Goal: Information Seeking & Learning: Learn about a topic

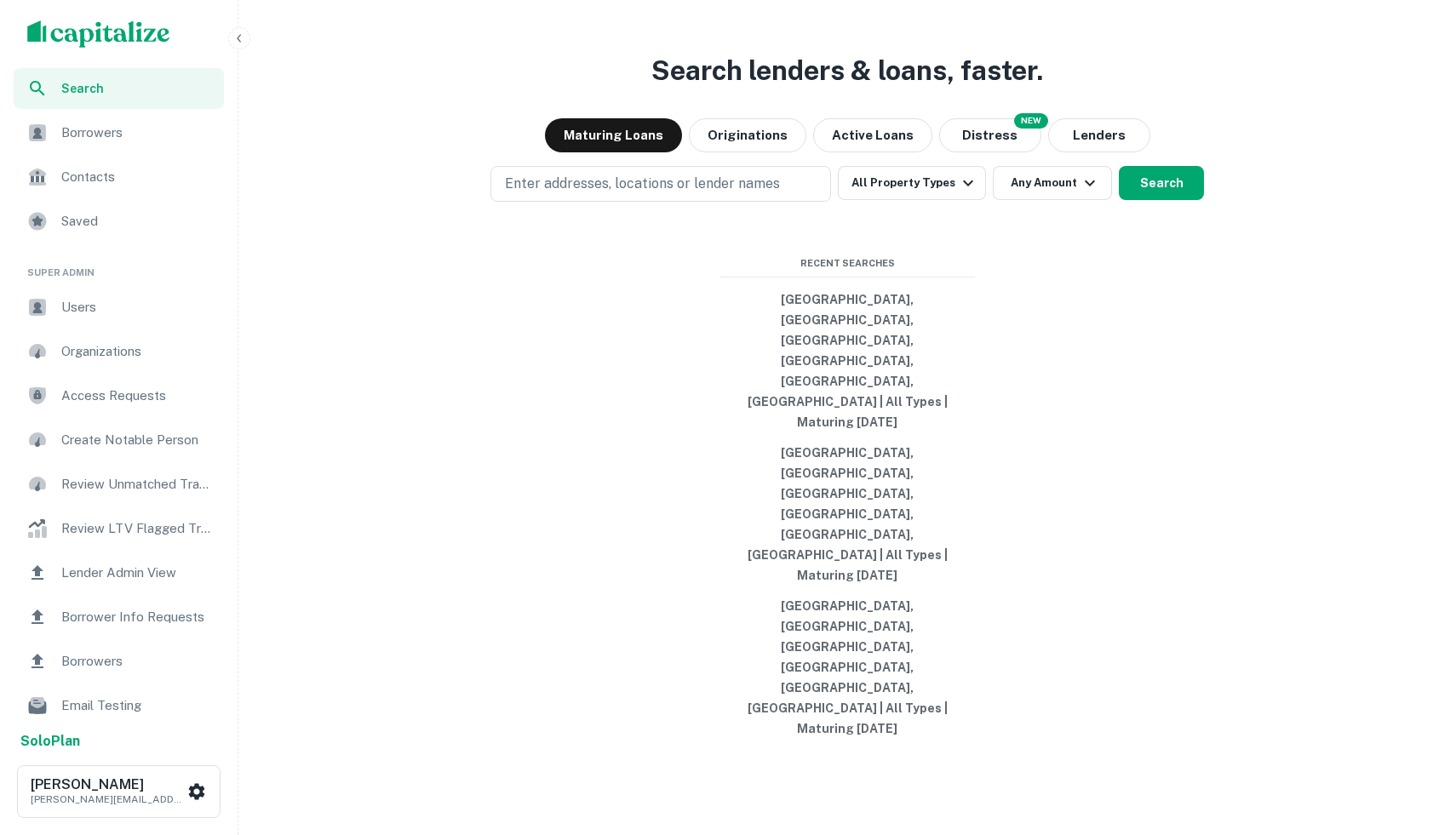
click at [97, 50] on div "scrollable content" at bounding box center [118, 34] width 237 height 68
click at [90, 40] on img "scrollable content" at bounding box center [98, 34] width 143 height 27
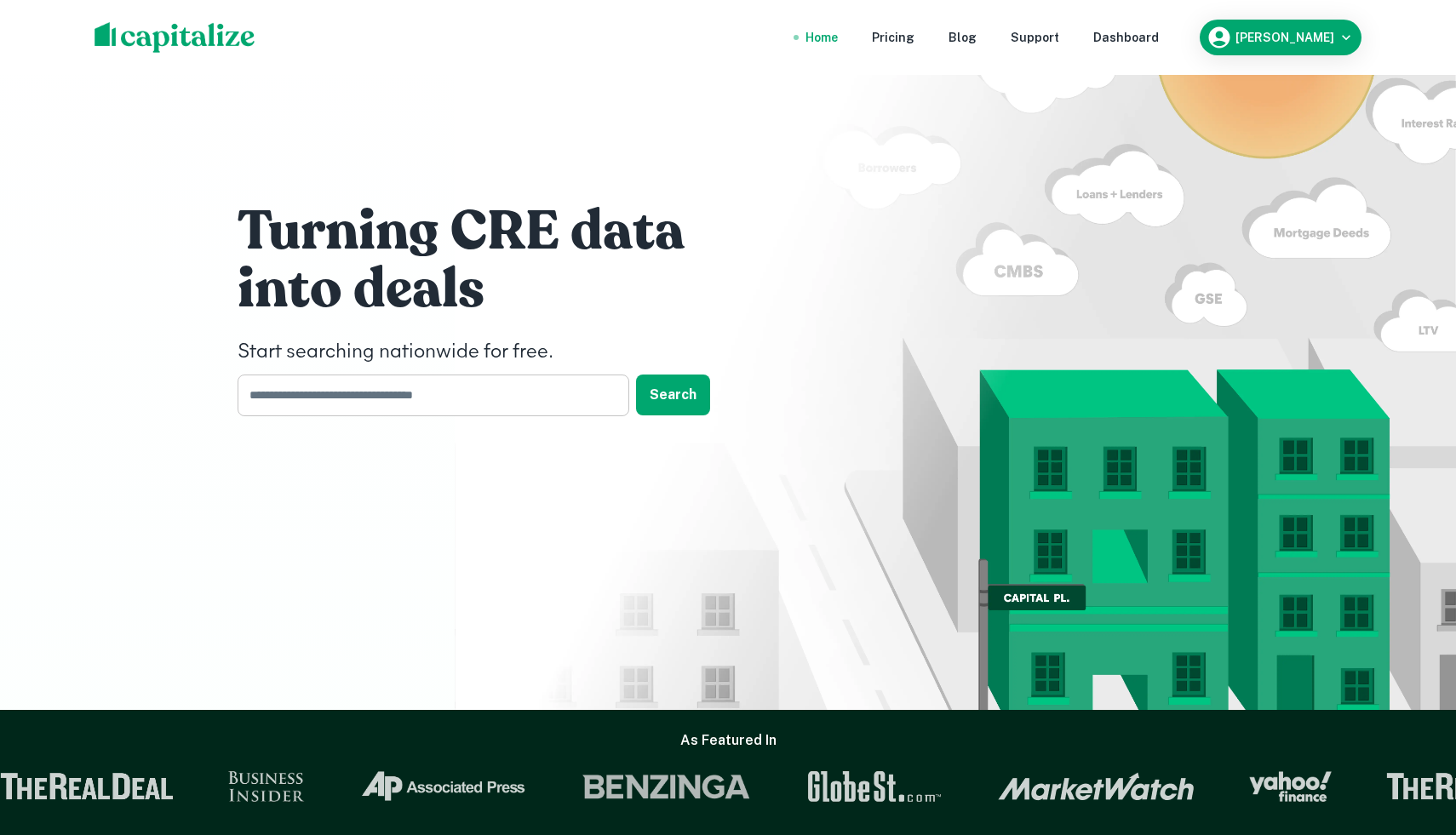
click at [403, 386] on input "text" at bounding box center [427, 395] width 380 height 42
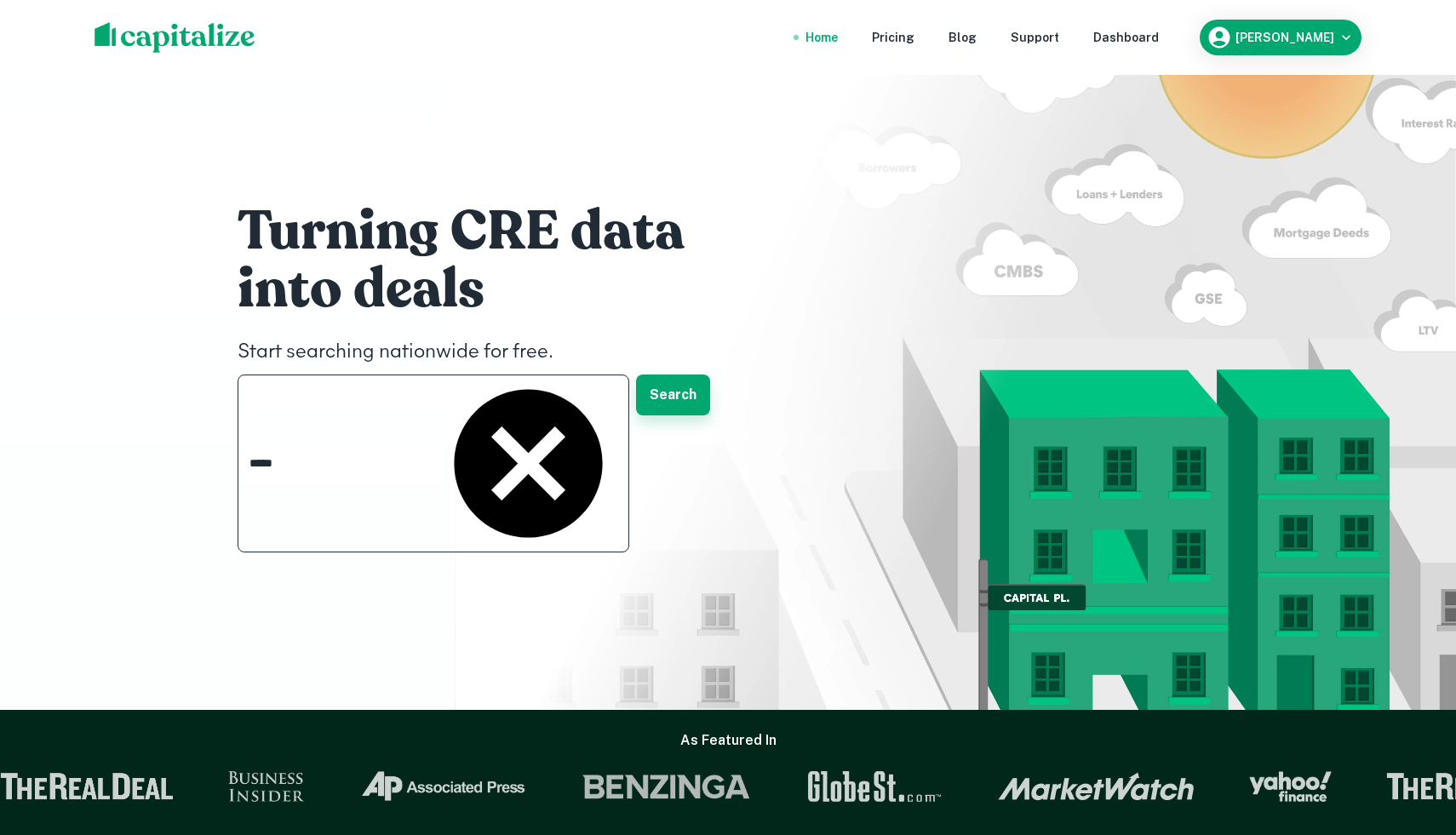
click at [668, 403] on button "Search" at bounding box center [673, 394] width 74 height 41
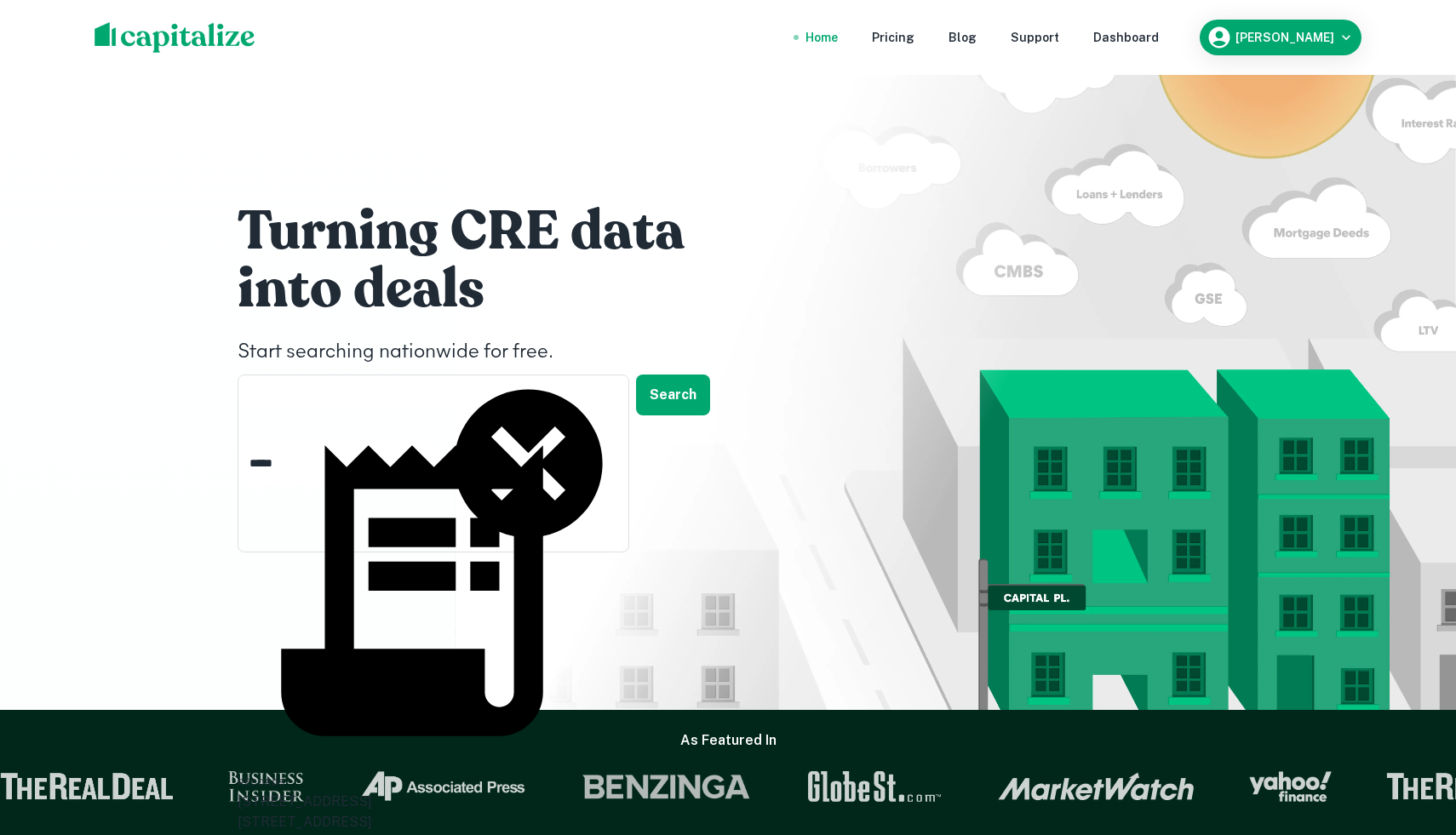
type input "**********"
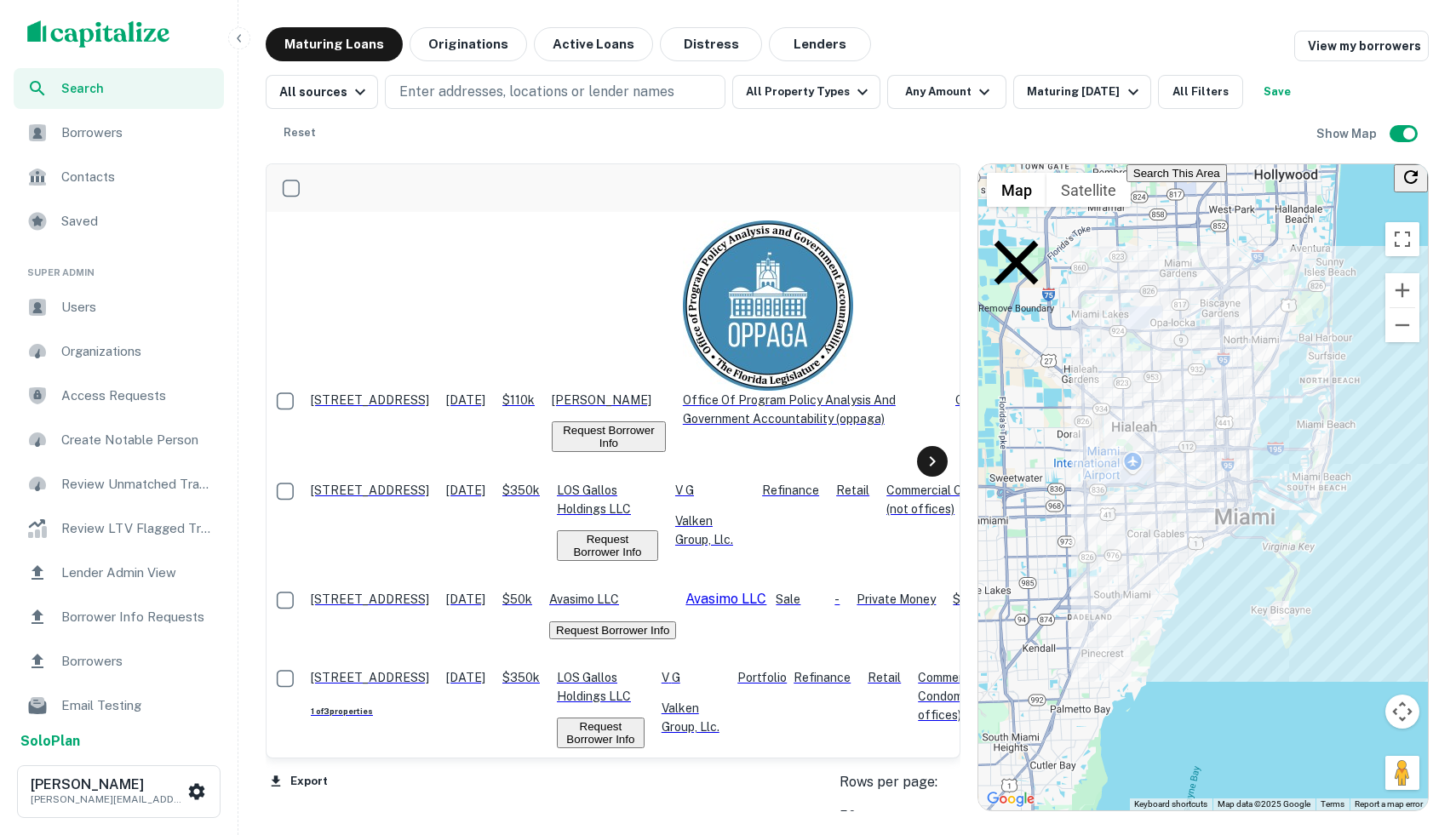
click at [932, 461] on icon at bounding box center [931, 461] width 6 height 10
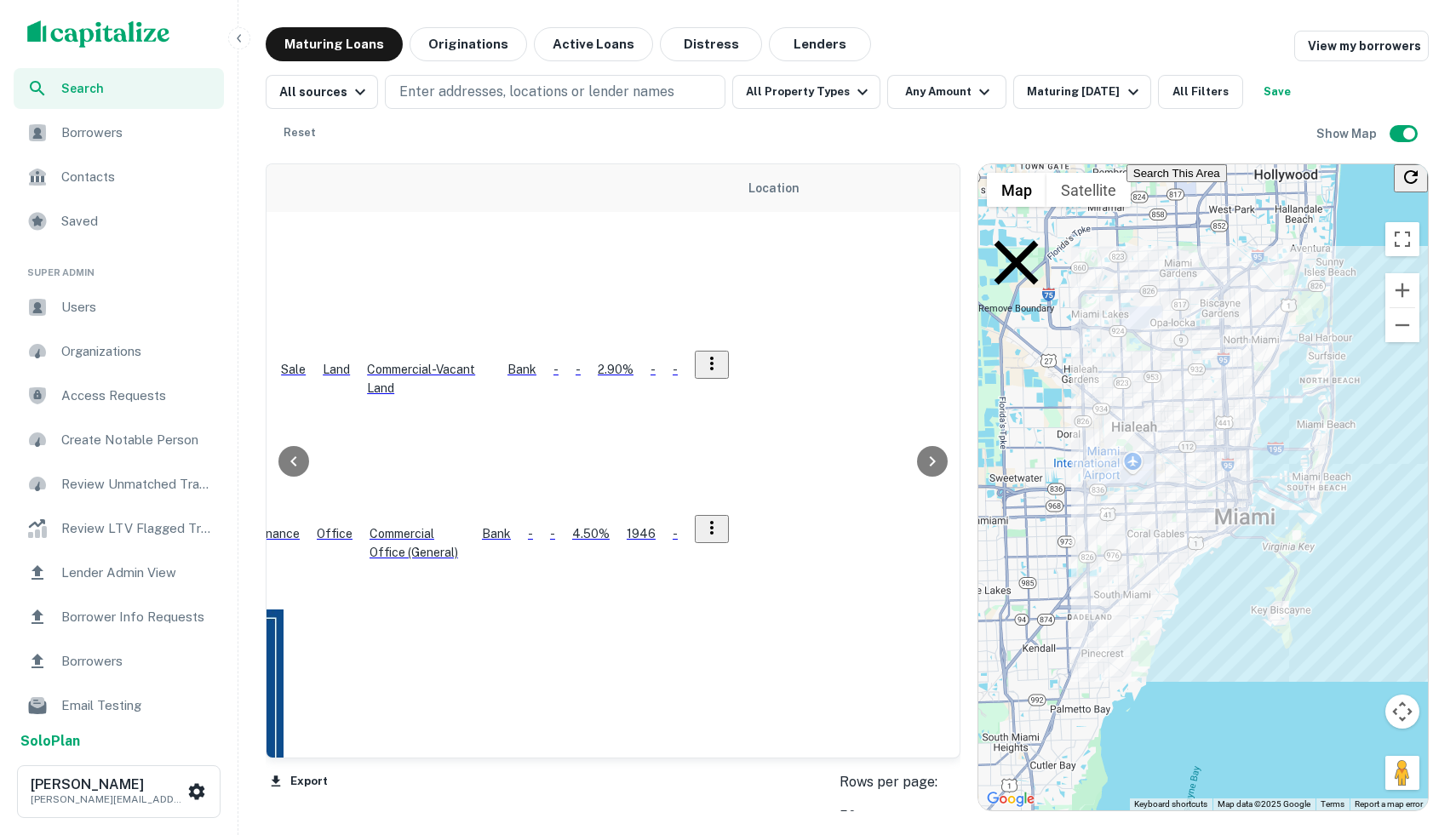
scroll to position [2428, 595]
click at [1098, 506] on div at bounding box center [1098, 506] width 0 height 0
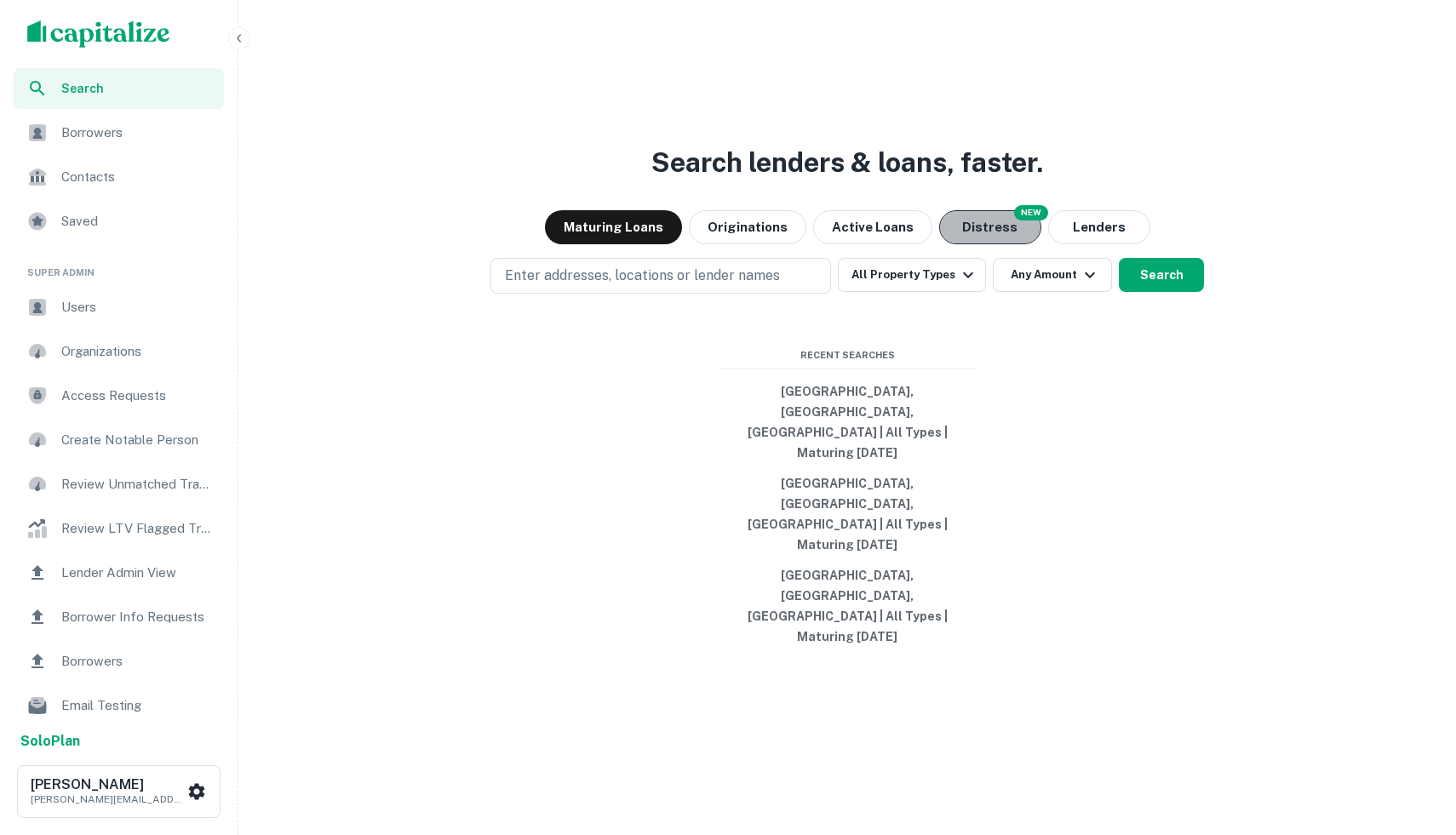
click at [981, 244] on button "Distress" at bounding box center [990, 227] width 103 height 34
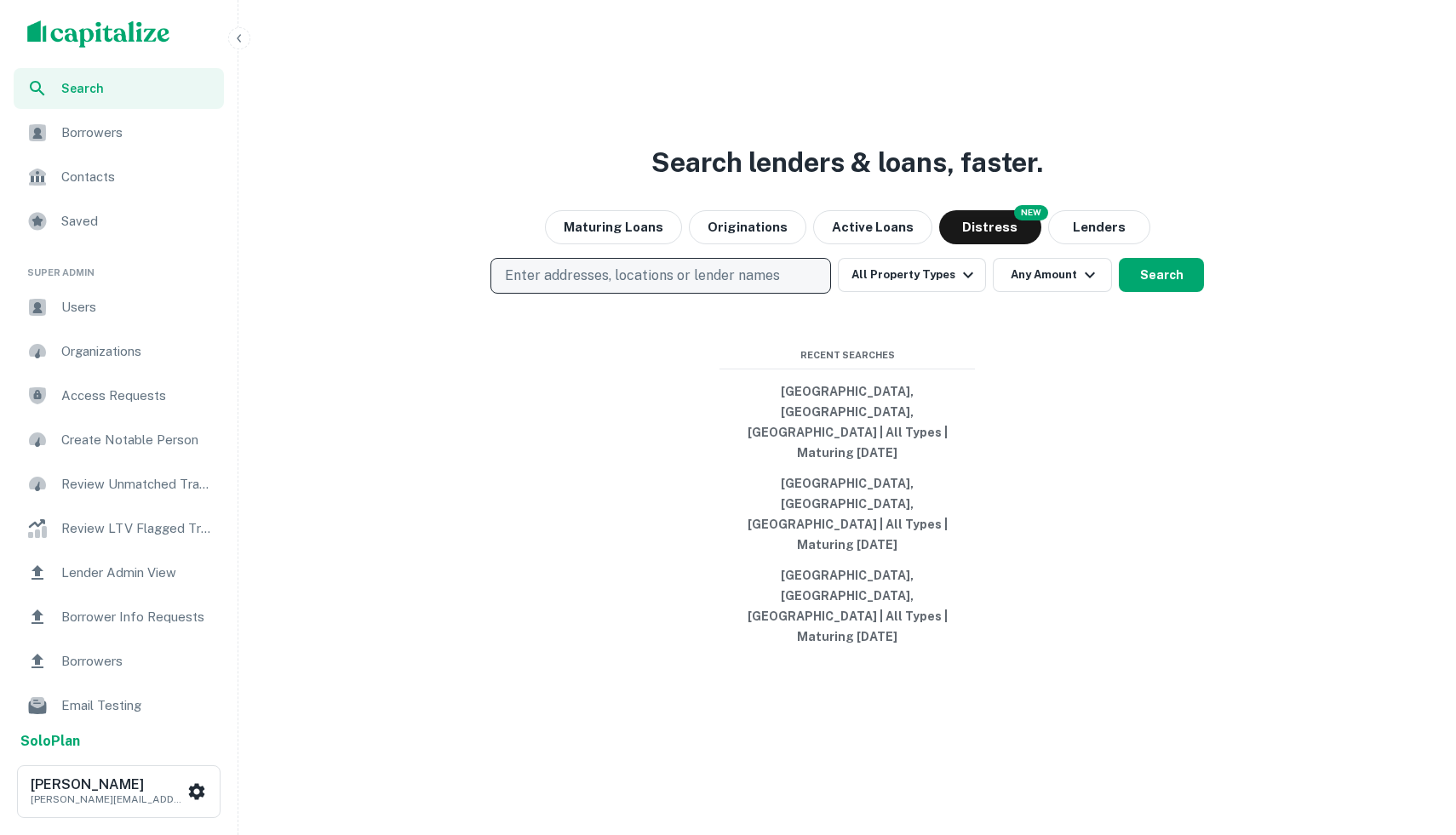
click at [721, 294] on button "Enter addresses, locations or lender names" at bounding box center [661, 275] width 341 height 36
click at [843, 468] on button "Miami, FL, USA | All Types | Maturing In 1 Year" at bounding box center [848, 422] width 256 height 92
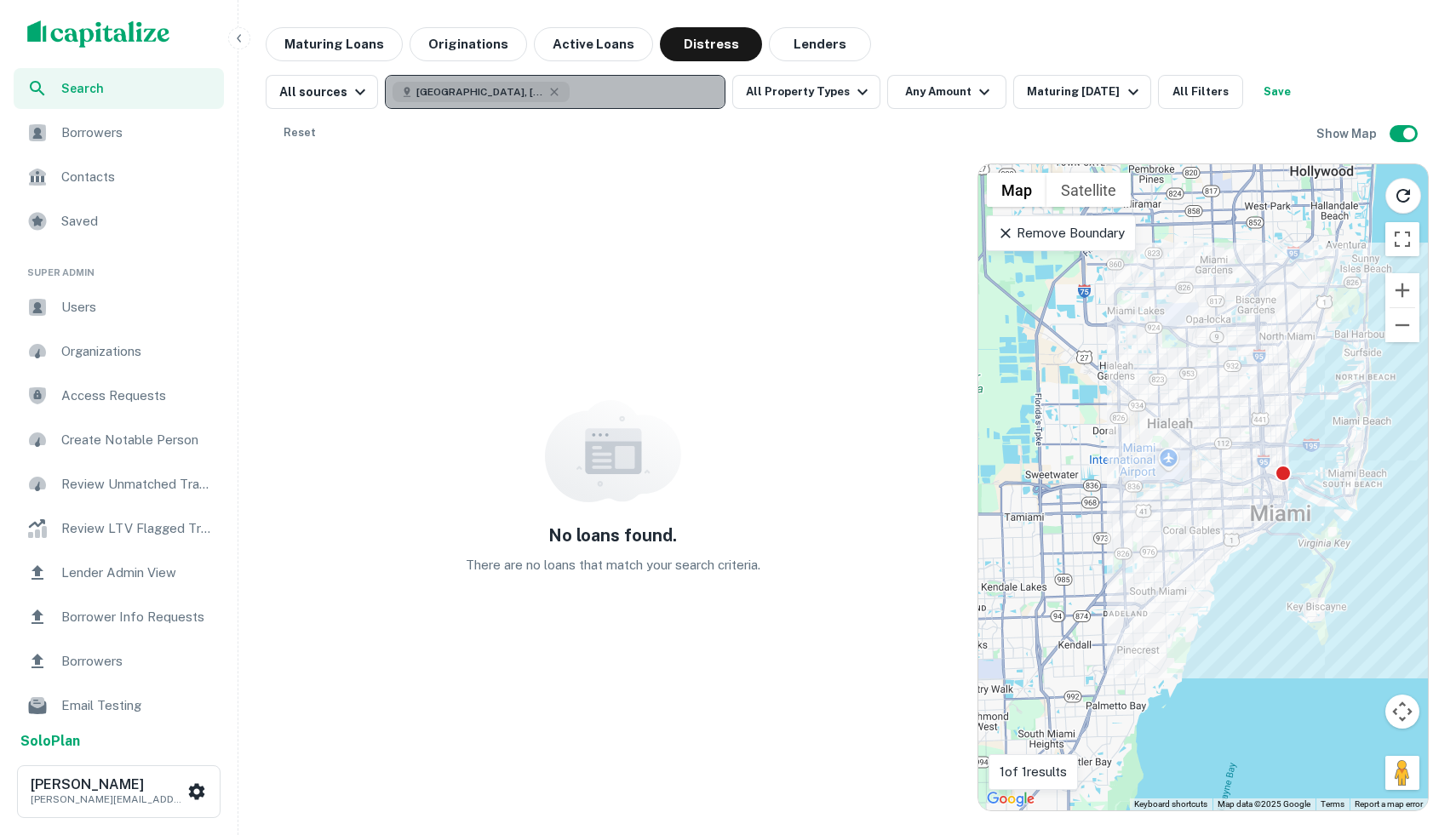
click at [535, 89] on button "[GEOGRAPHIC_DATA], [GEOGRAPHIC_DATA], [GEOGRAPHIC_DATA]" at bounding box center [555, 91] width 341 height 34
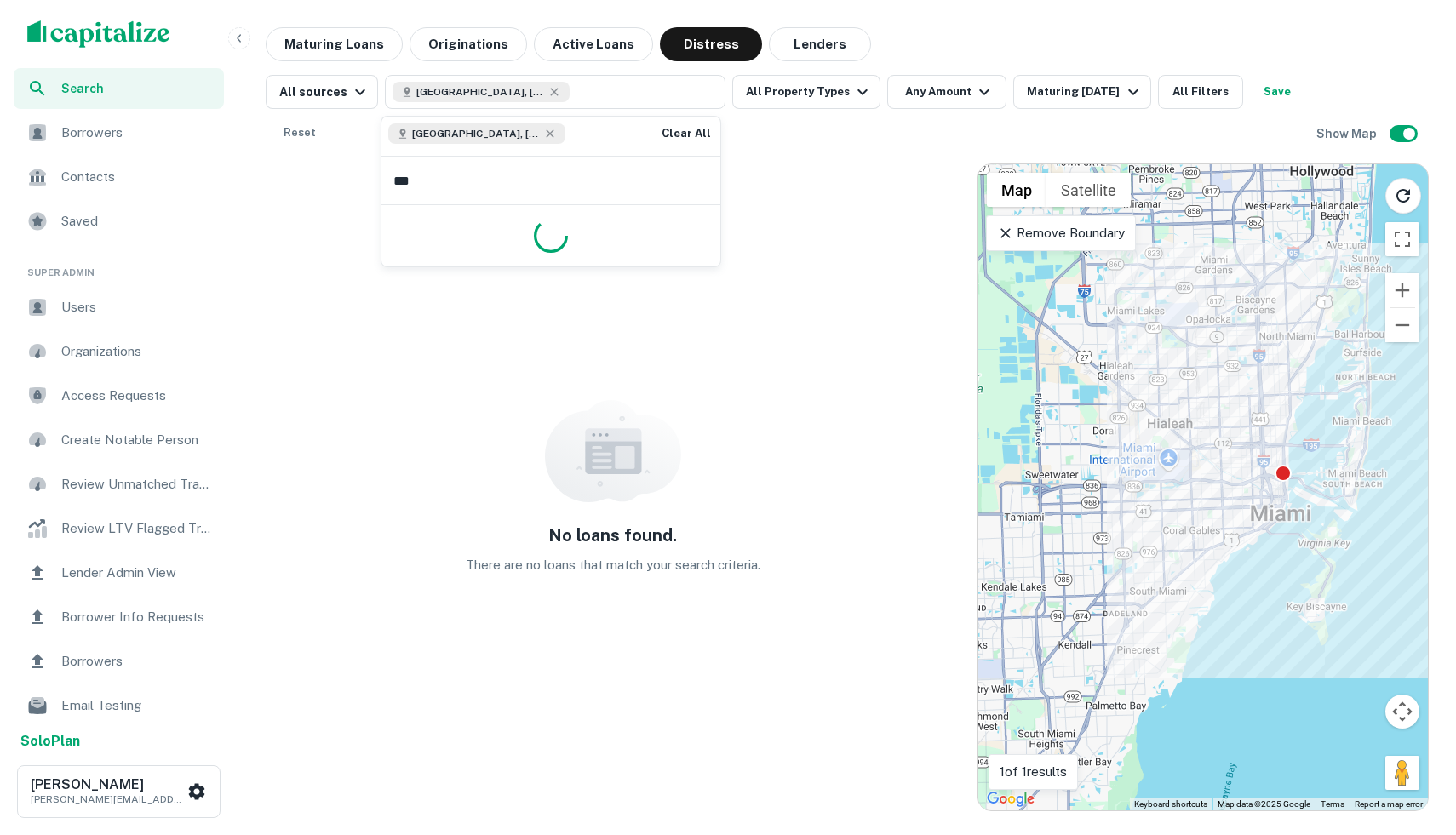
type input "****"
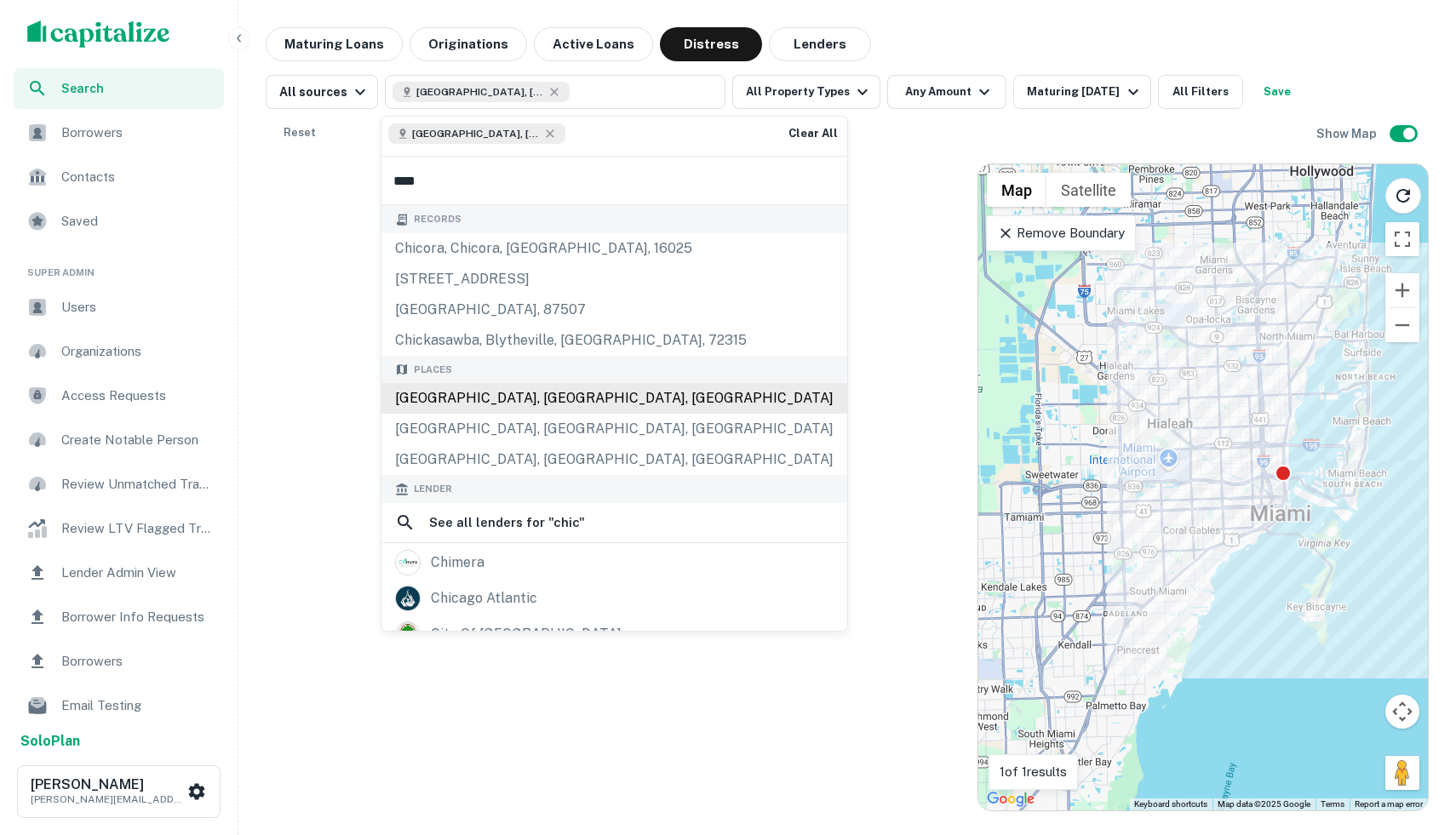
click at [495, 390] on div "Chicago, IL, USA" at bounding box center [615, 398] width 466 height 30
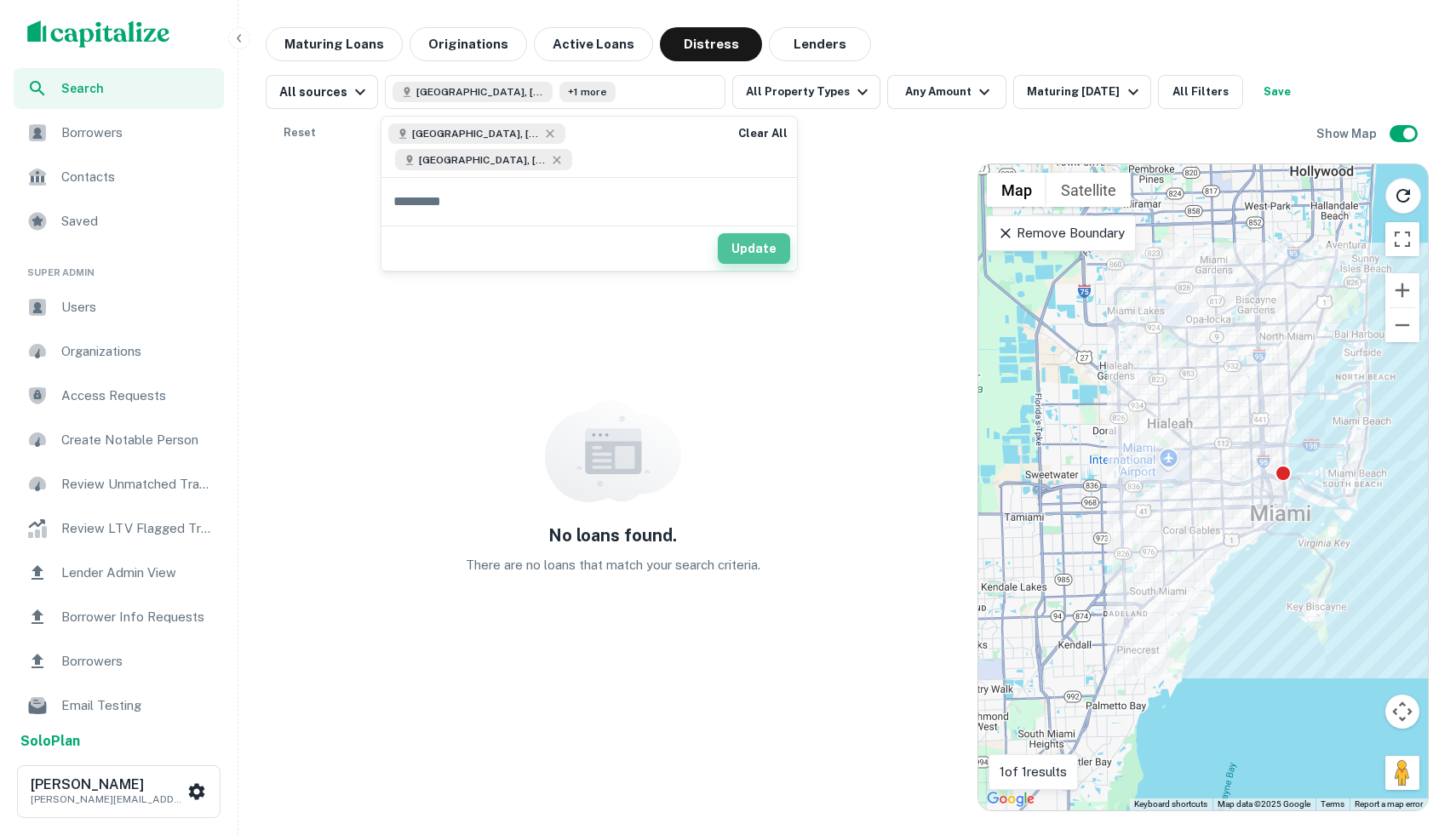
click at [718, 233] on button "Update" at bounding box center [754, 248] width 72 height 30
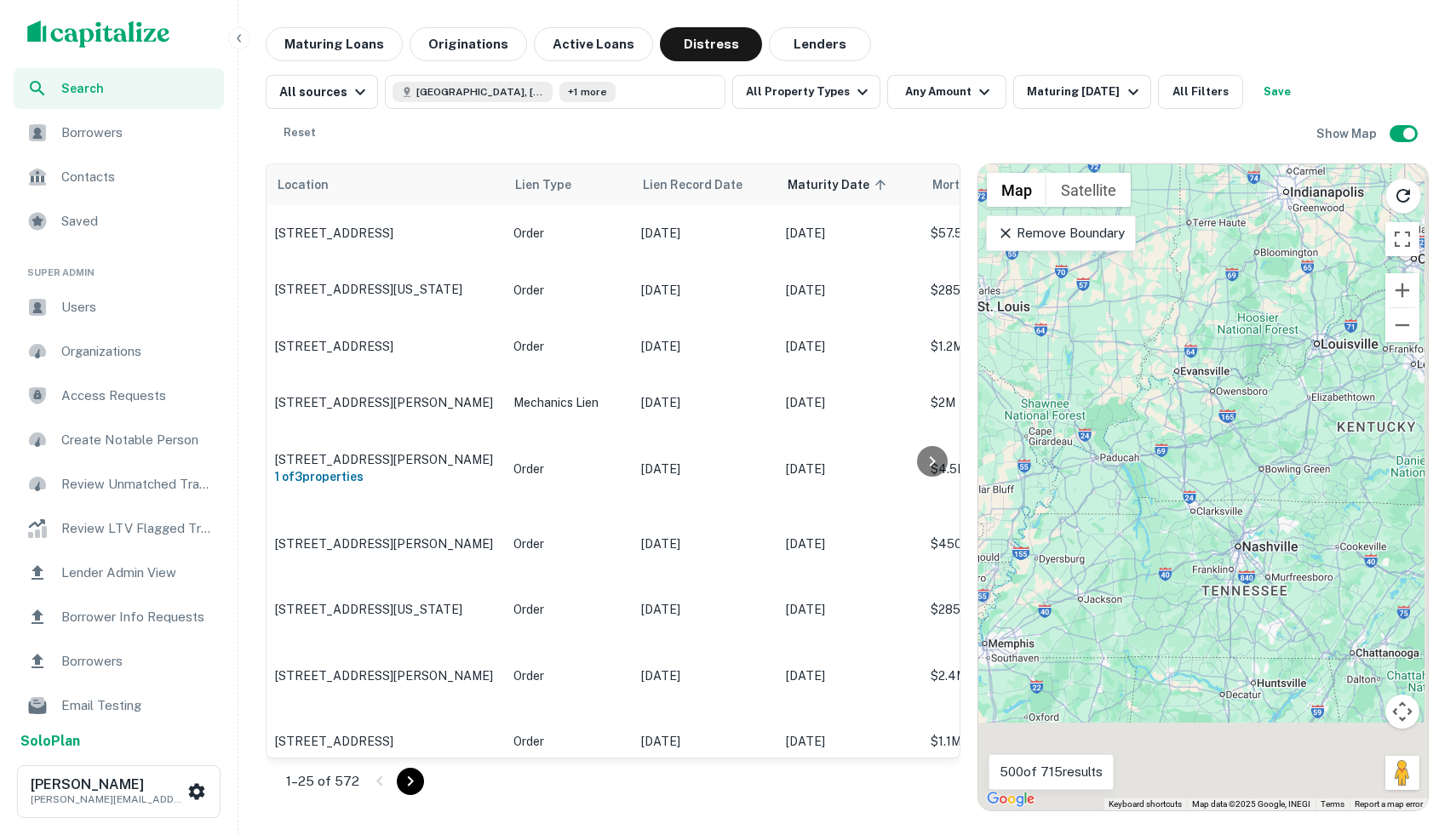
drag, startPoint x: 1193, startPoint y: 439, endPoint x: 996, endPoint y: 92, distance: 399.0
click at [1003, 102] on div "Maturing Loans Originations Active Loans Distress Lenders All sources Miami, FL…" at bounding box center [848, 419] width 1163 height 784
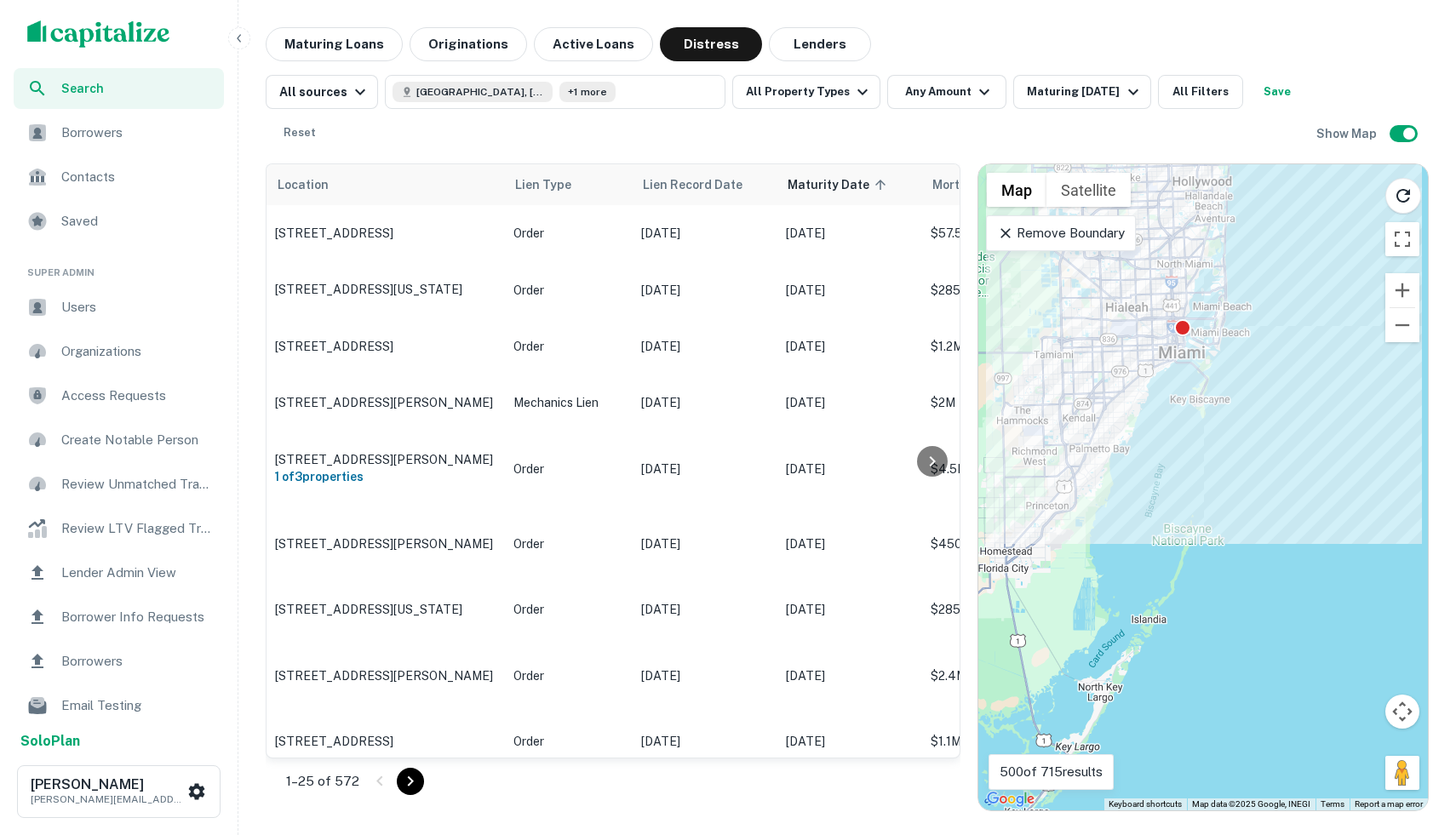
drag, startPoint x: 1274, startPoint y: 553, endPoint x: 1349, endPoint y: 834, distance: 290.8
click at [1349, 834] on div "Search Borrowers Contacts Saved Super Admin Users Organizations Access Requests…" at bounding box center [728, 417] width 1456 height 835
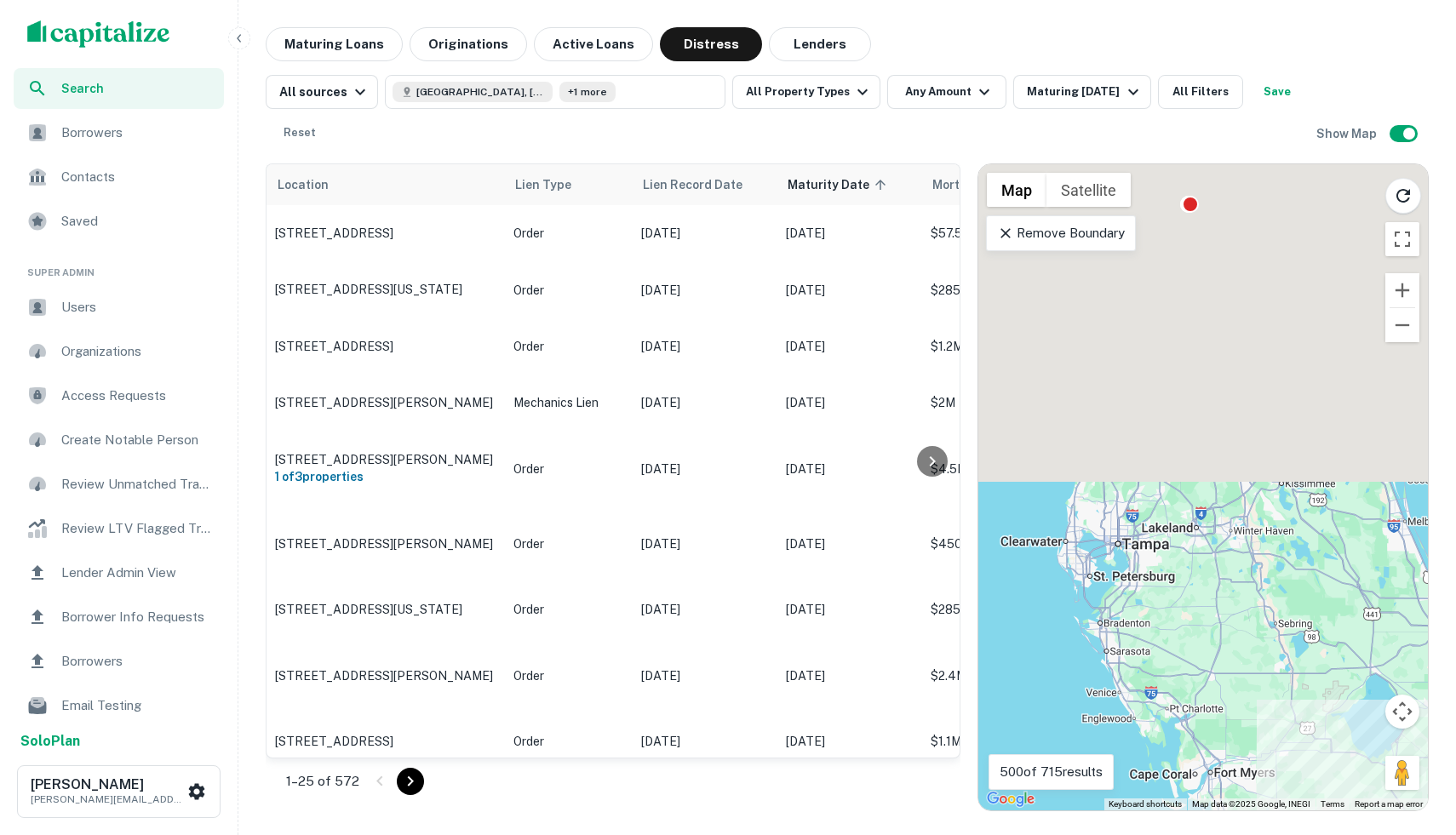
drag, startPoint x: 1152, startPoint y: 349, endPoint x: 1446, endPoint y: 834, distance: 567.2
click at [1455, 834] on div "Search Borrowers Contacts Saved Super Admin Users Organizations Access Requests…" at bounding box center [728, 417] width 1456 height 835
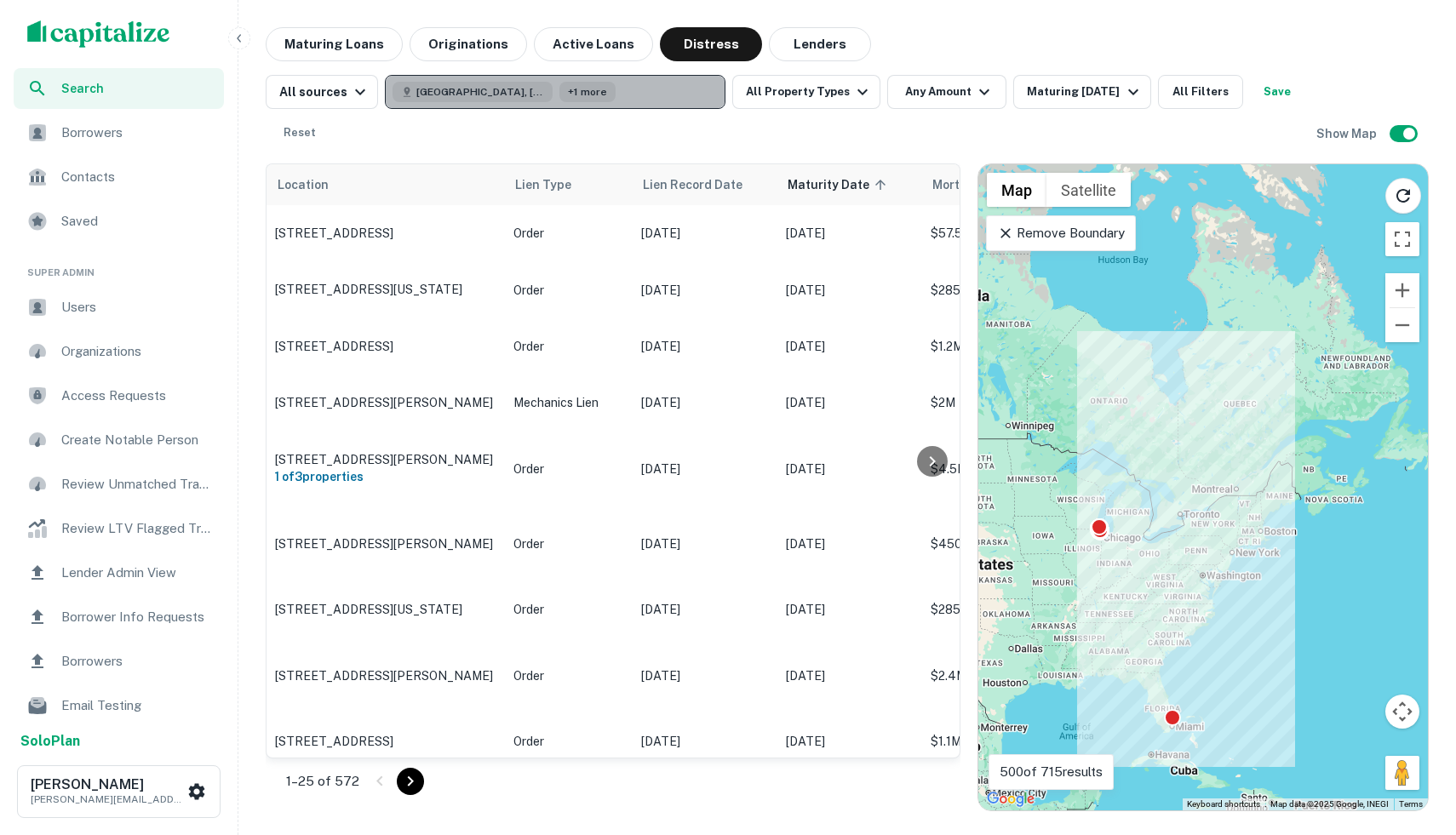
click at [585, 85] on button "Miami, FL, USA +1 more" at bounding box center [555, 91] width 341 height 34
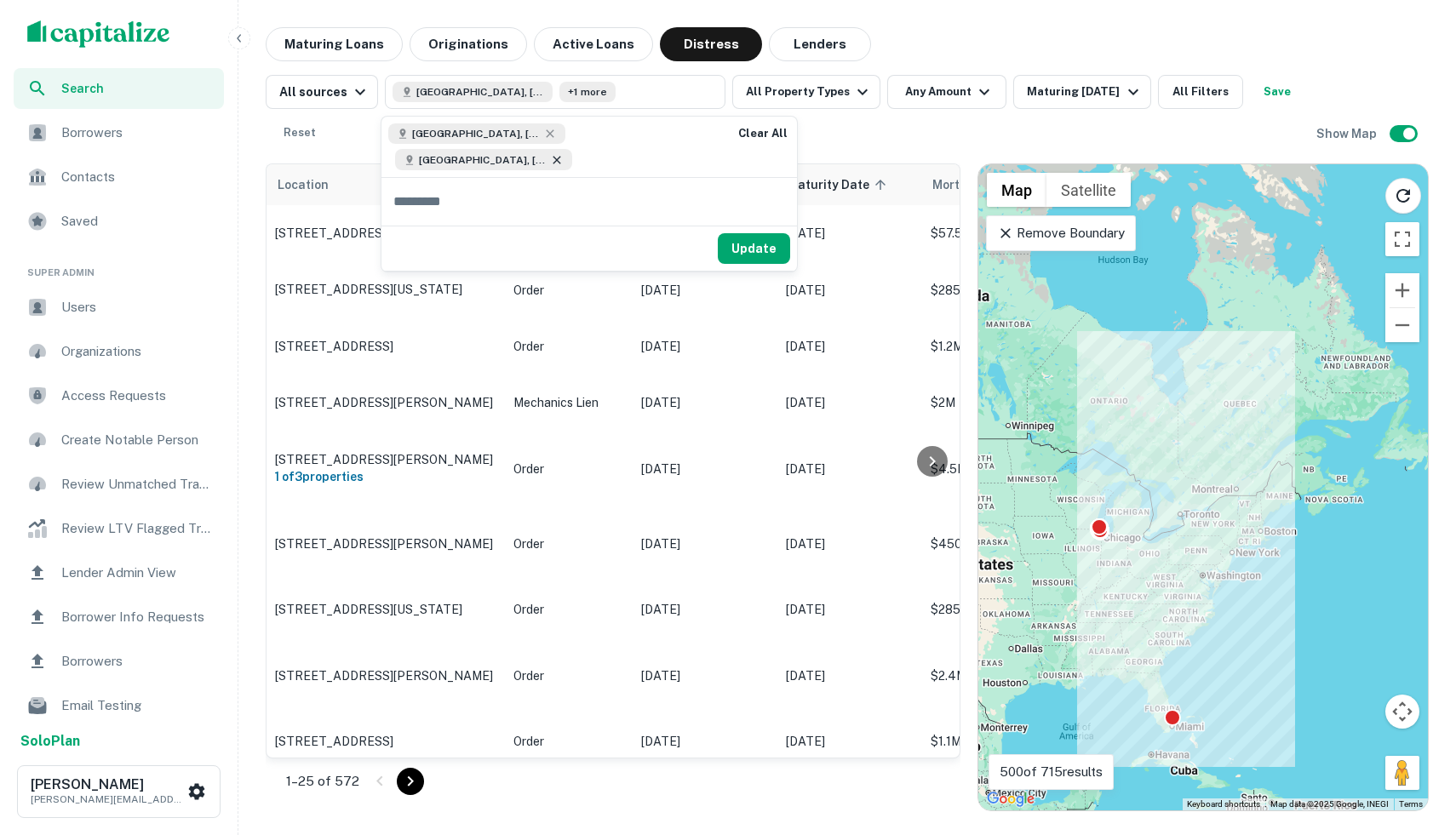
click at [560, 156] on icon at bounding box center [556, 159] width 8 height 8
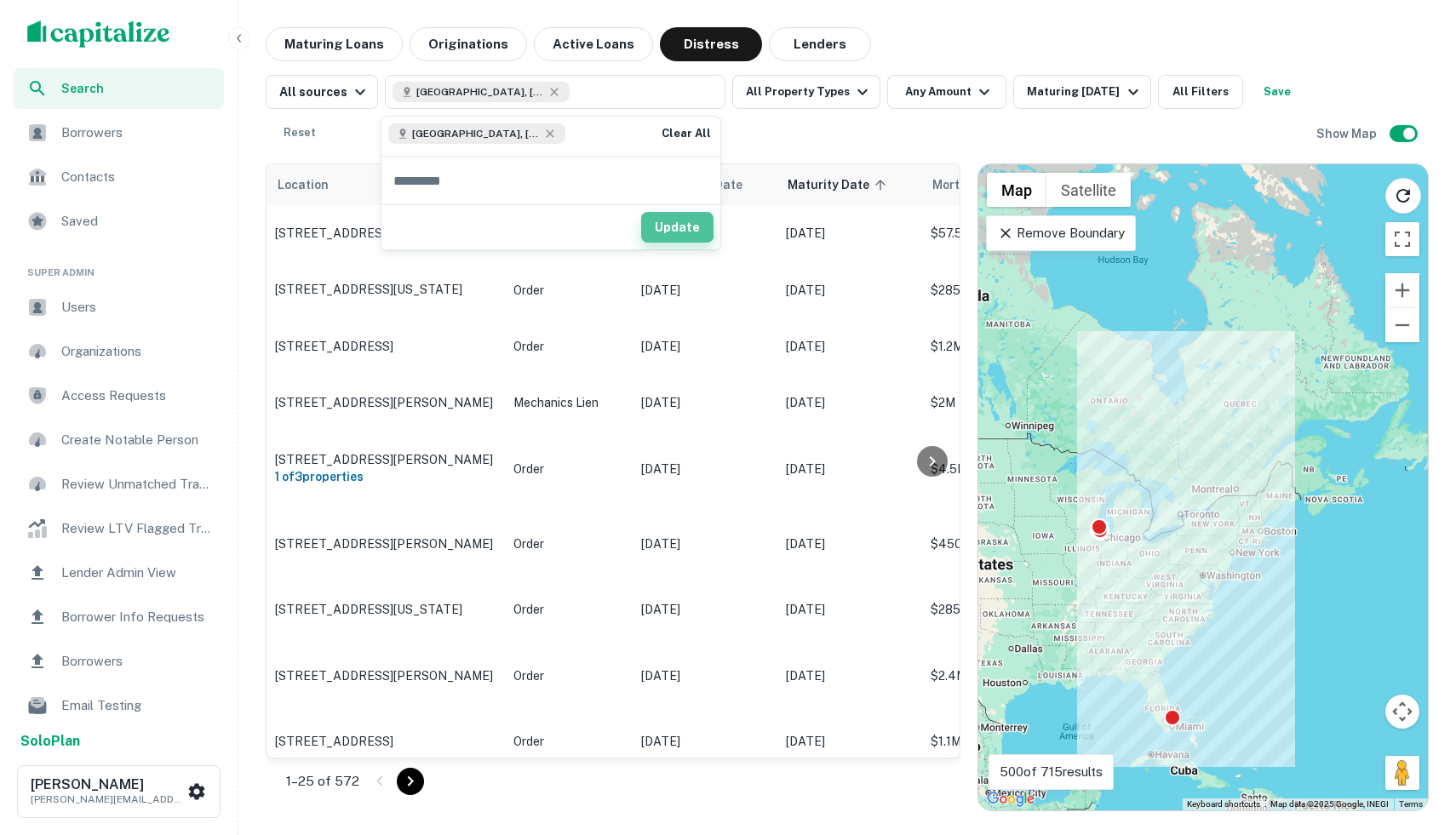
click at [669, 224] on button "Update" at bounding box center [676, 227] width 72 height 30
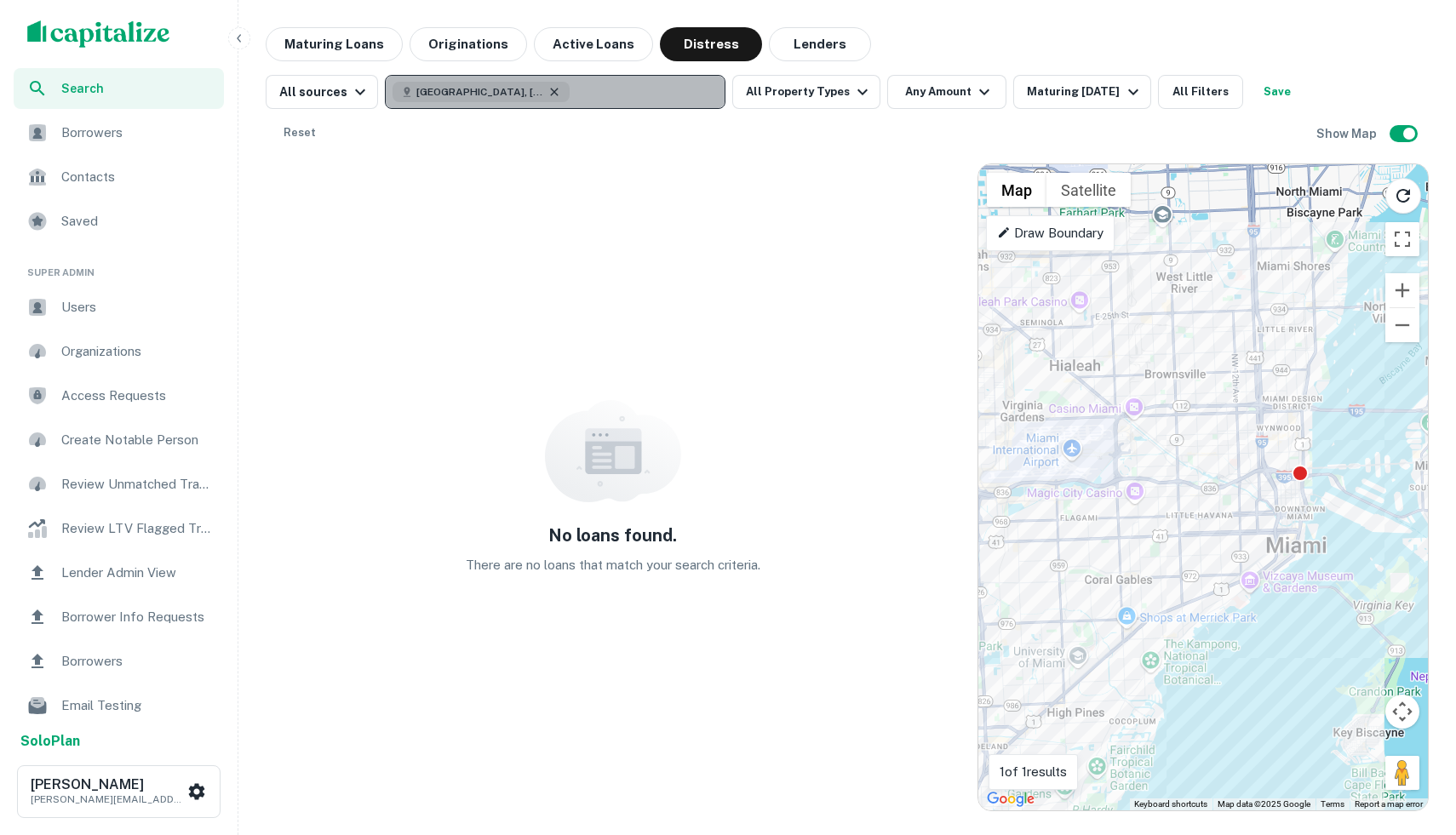
click at [548, 95] on icon "button" at bounding box center [555, 92] width 14 height 14
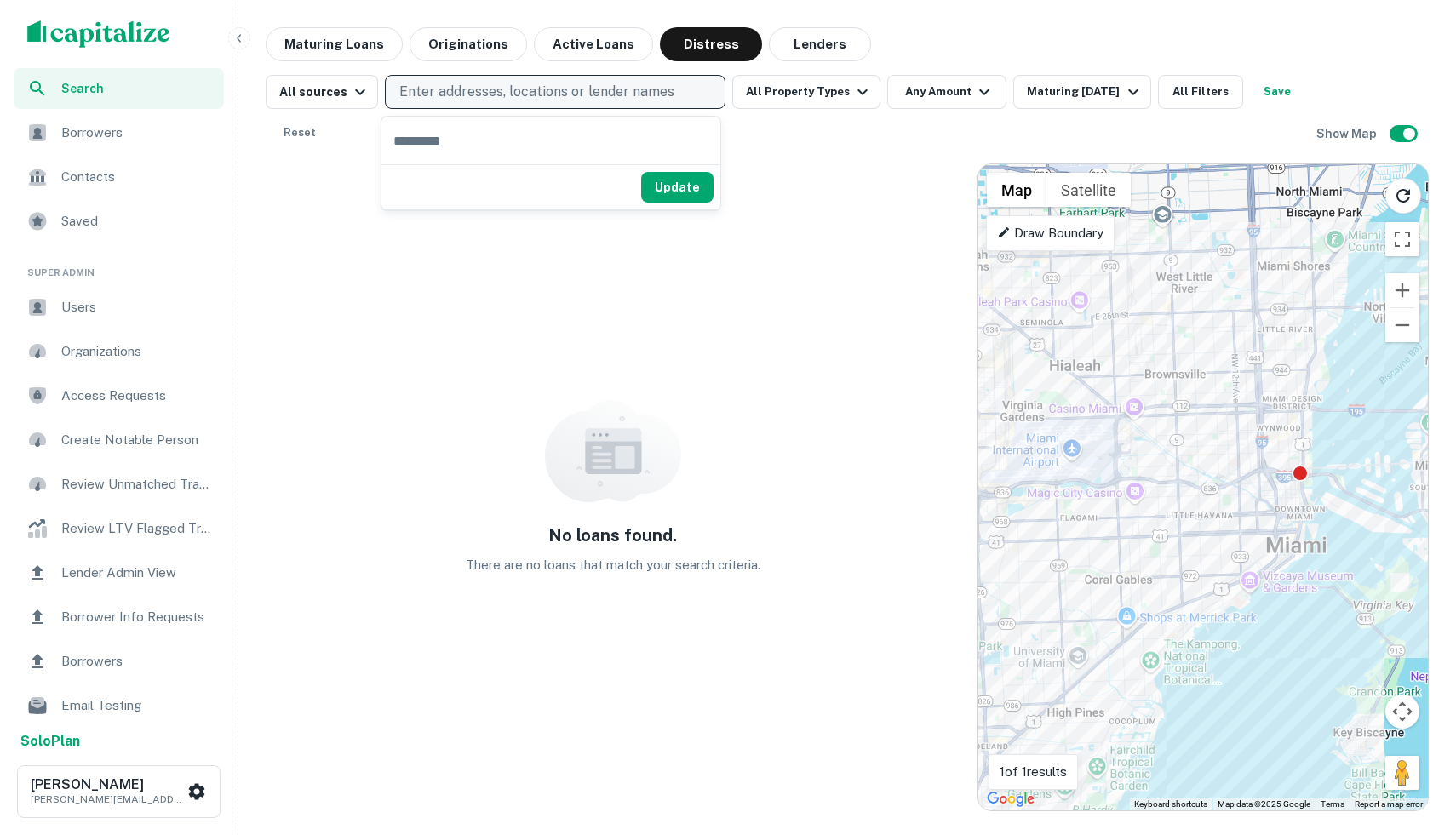
click at [518, 144] on input "text" at bounding box center [551, 140] width 339 height 48
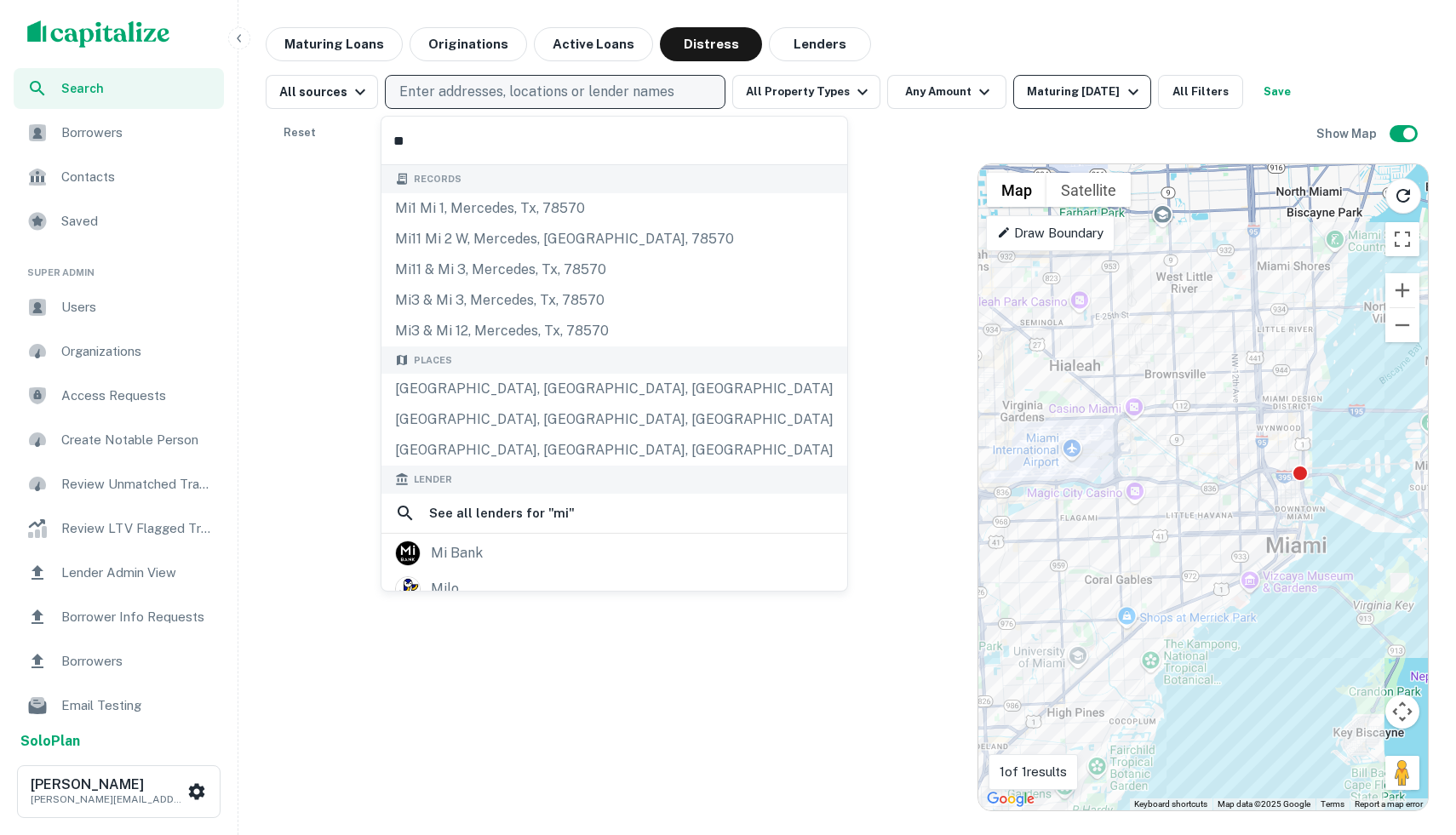
type input "**"
click at [1063, 95] on div "Maturing [DATE]" at bounding box center [1084, 92] width 116 height 21
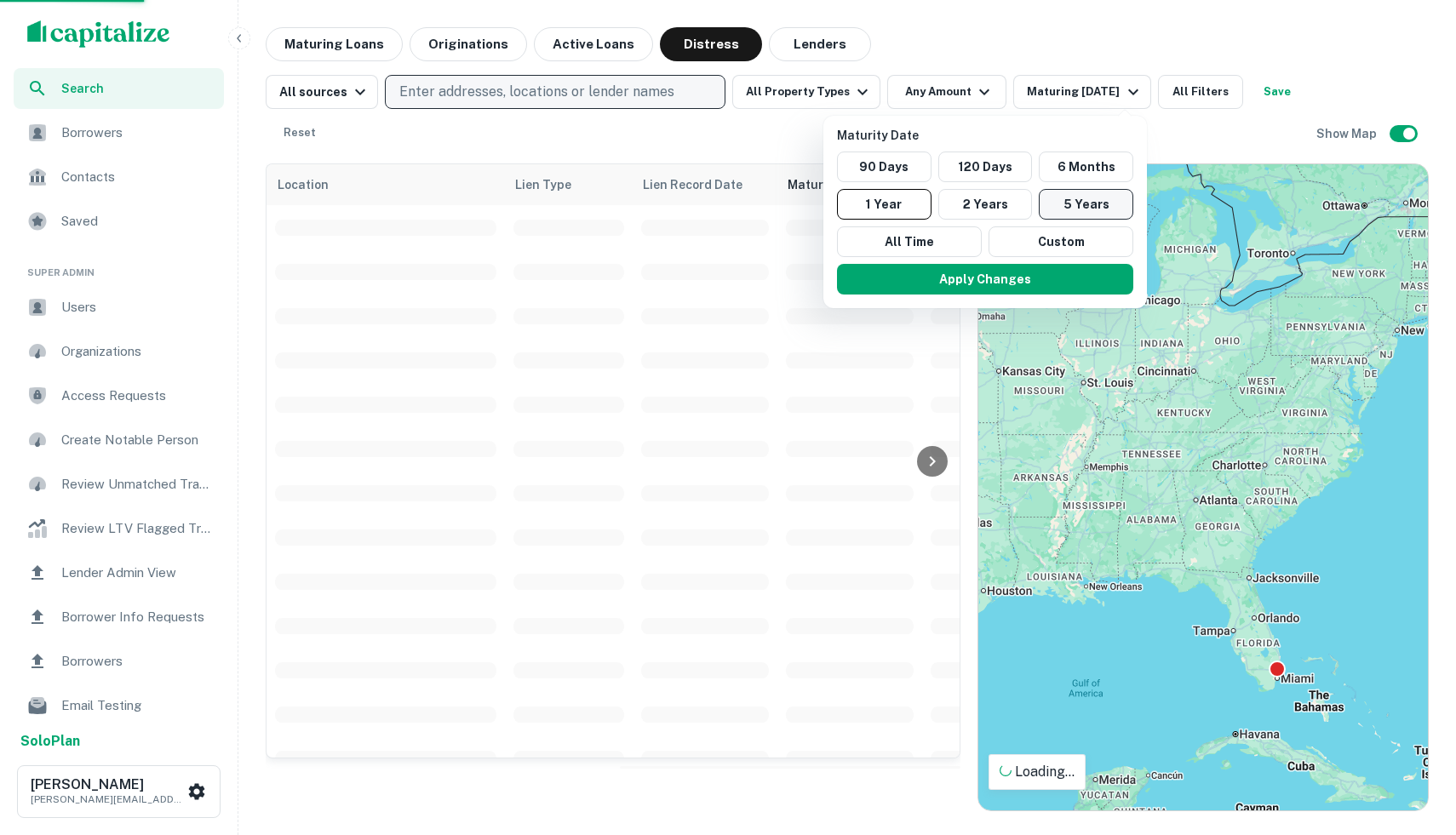
click at [1082, 202] on button "5 Years" at bounding box center [1086, 203] width 95 height 30
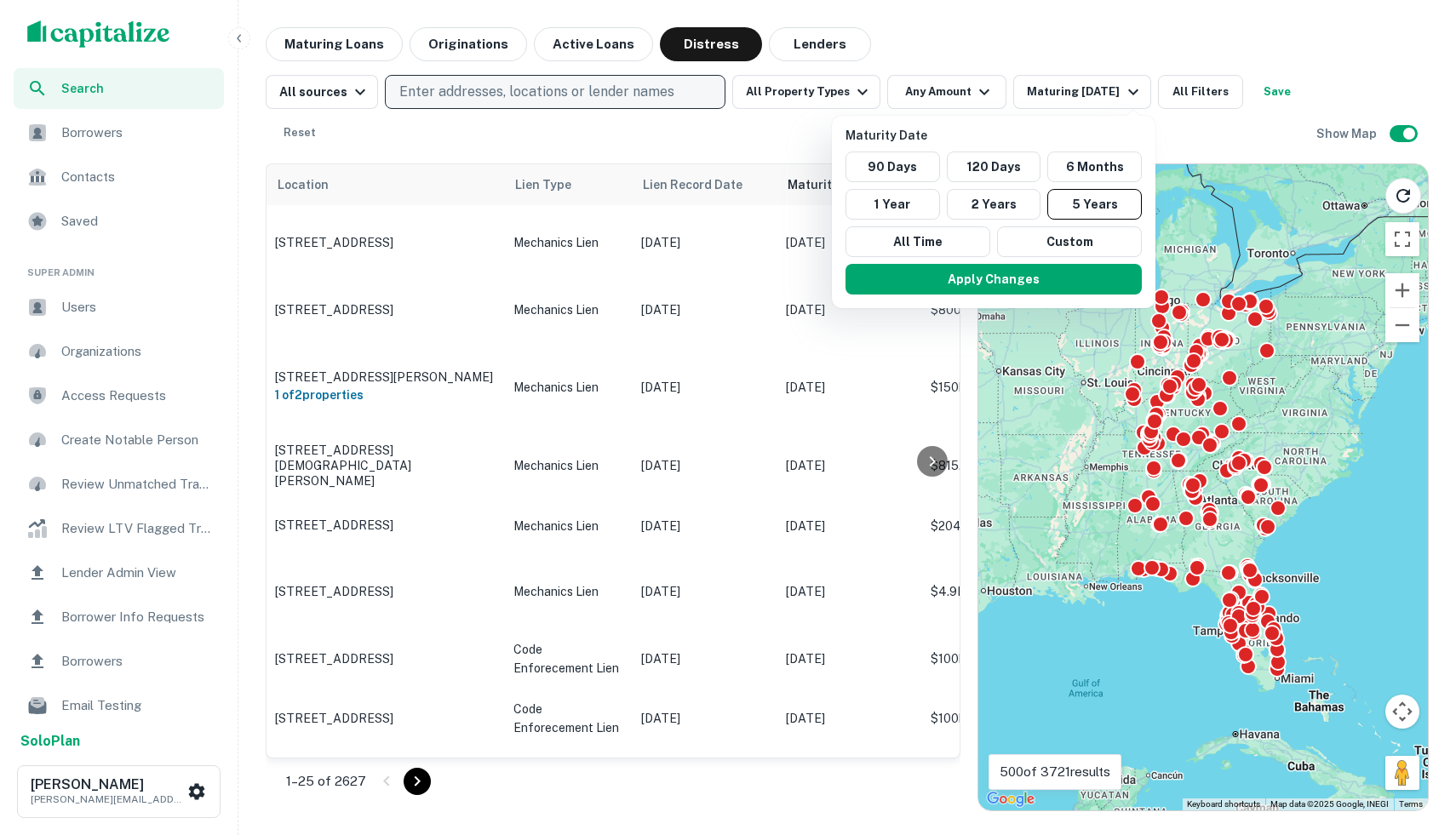
click at [549, 89] on div at bounding box center [728, 417] width 1456 height 835
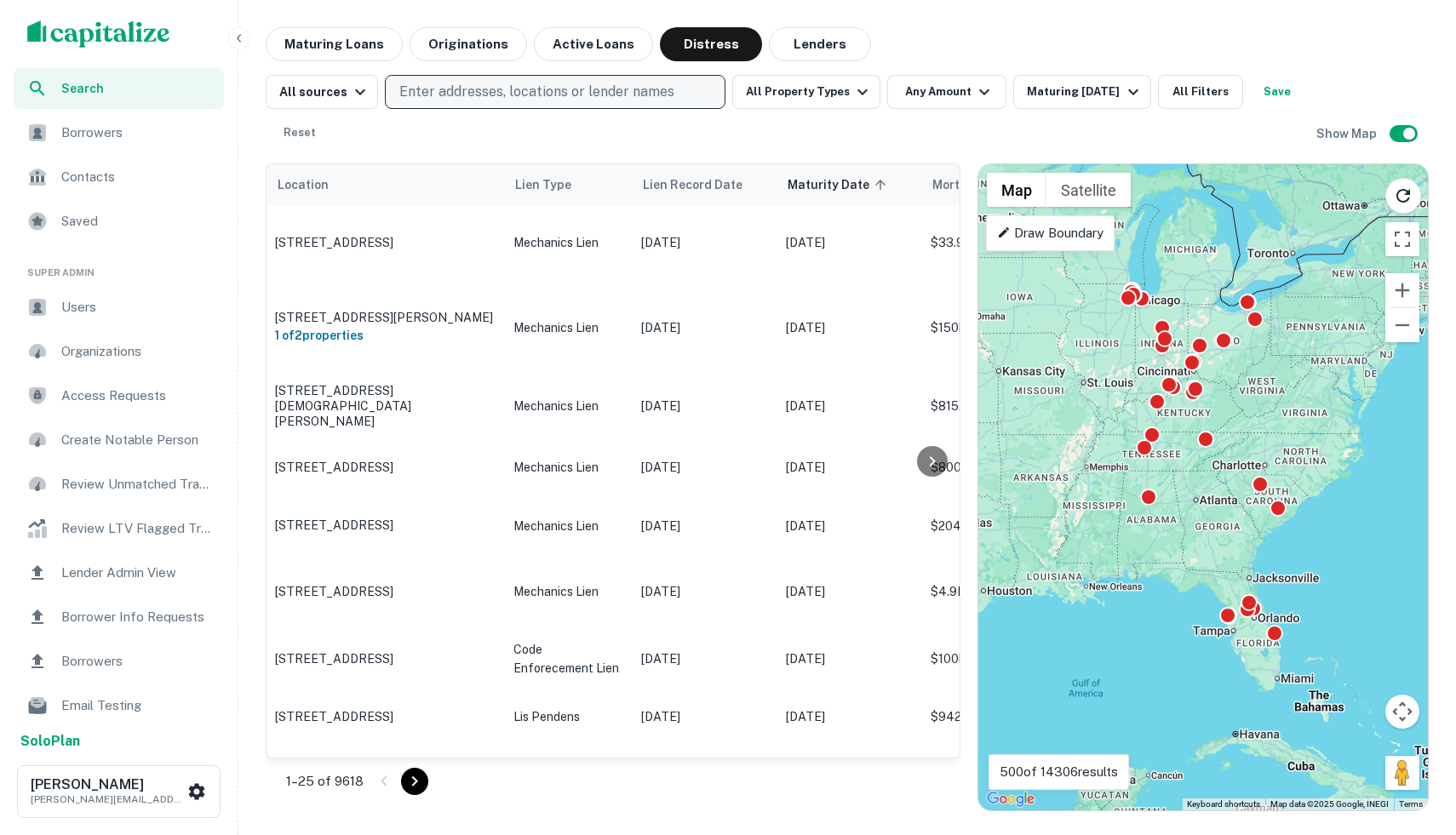
click at [663, 99] on p "Enter addresses, locations or lender names" at bounding box center [536, 92] width 275 height 21
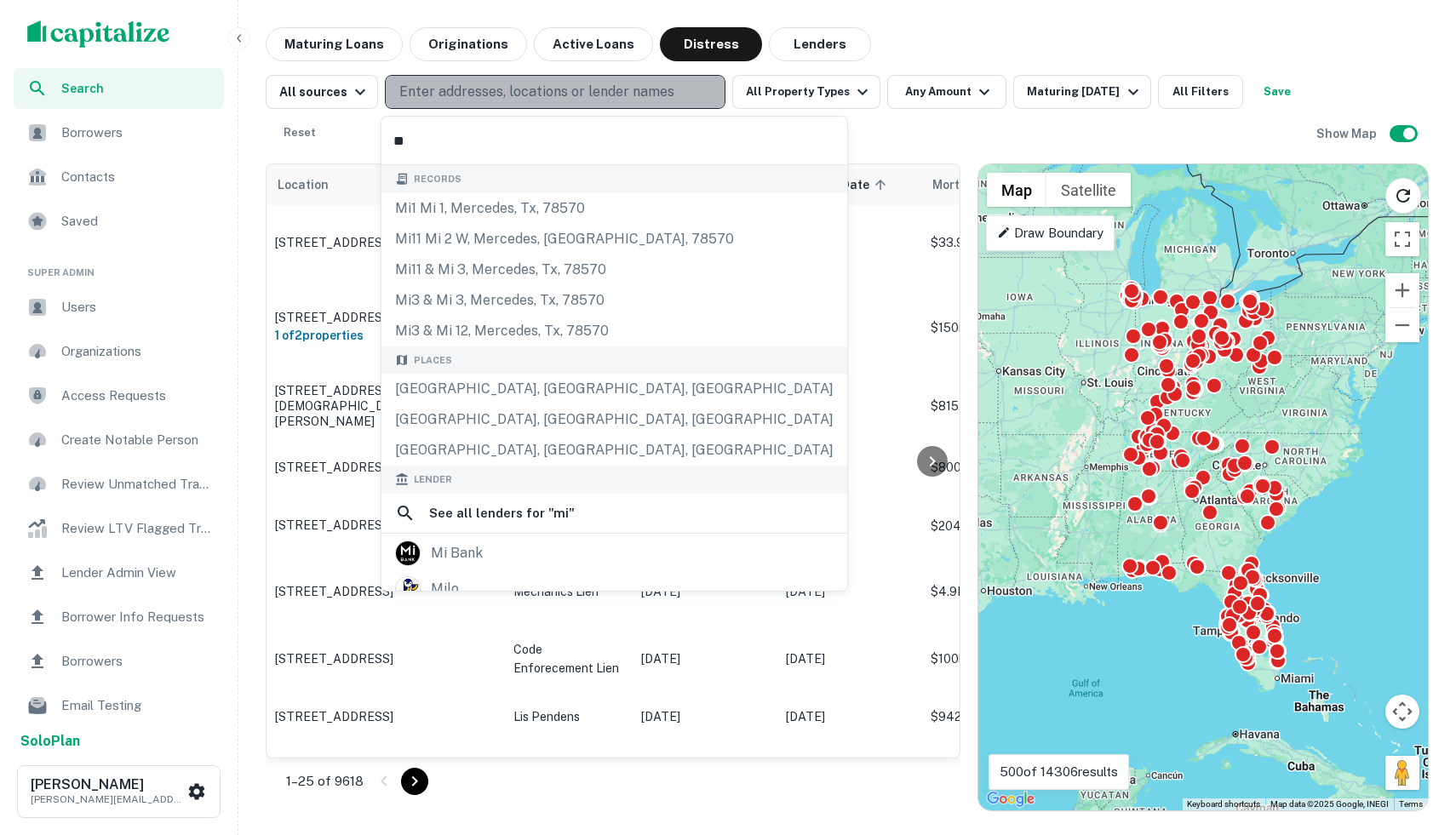
click at [662, 92] on p "Enter addresses, locations or lender names" at bounding box center [536, 92] width 275 height 21
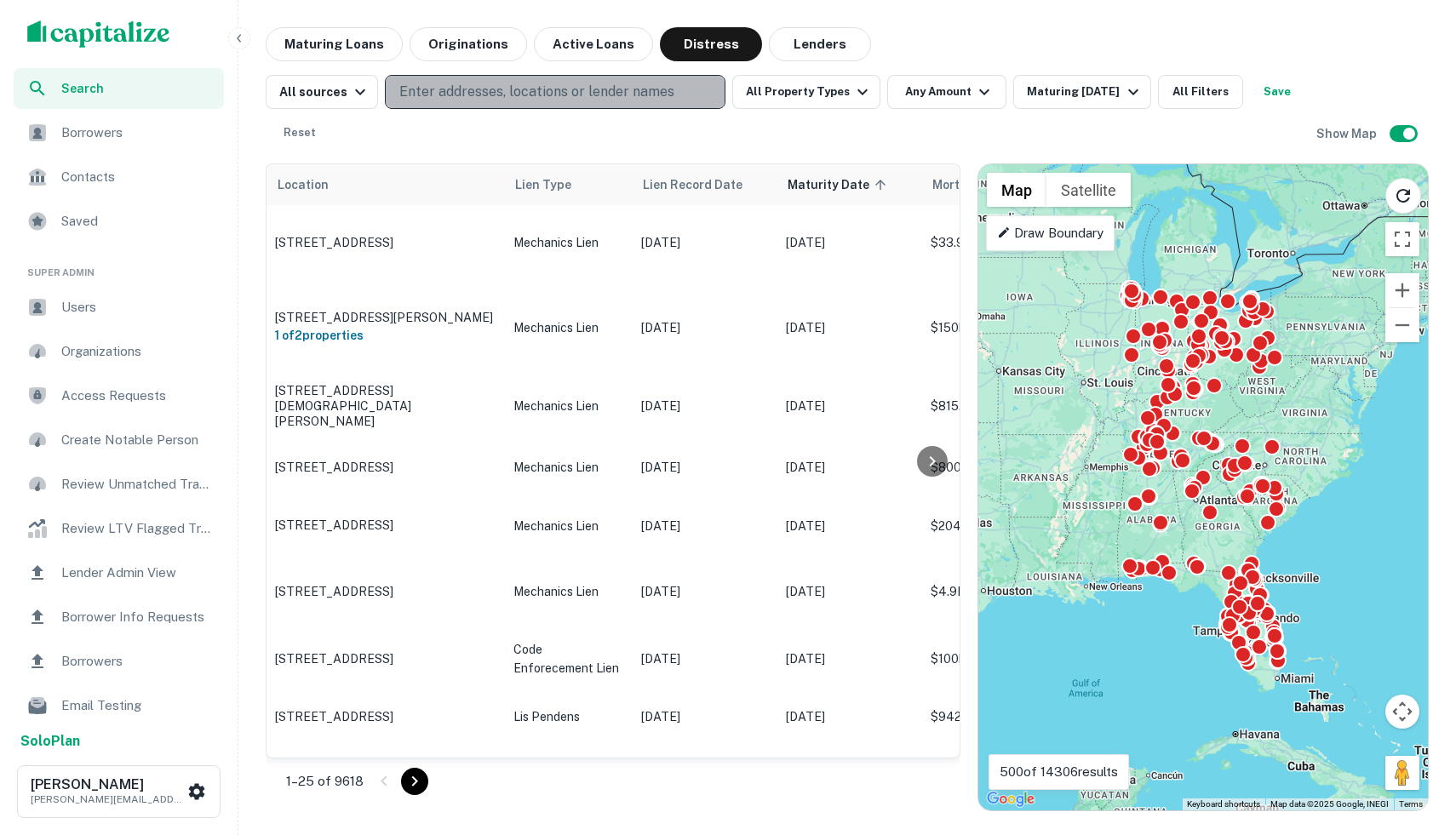
click at [647, 97] on p "Enter addresses, locations or lender names" at bounding box center [536, 92] width 275 height 21
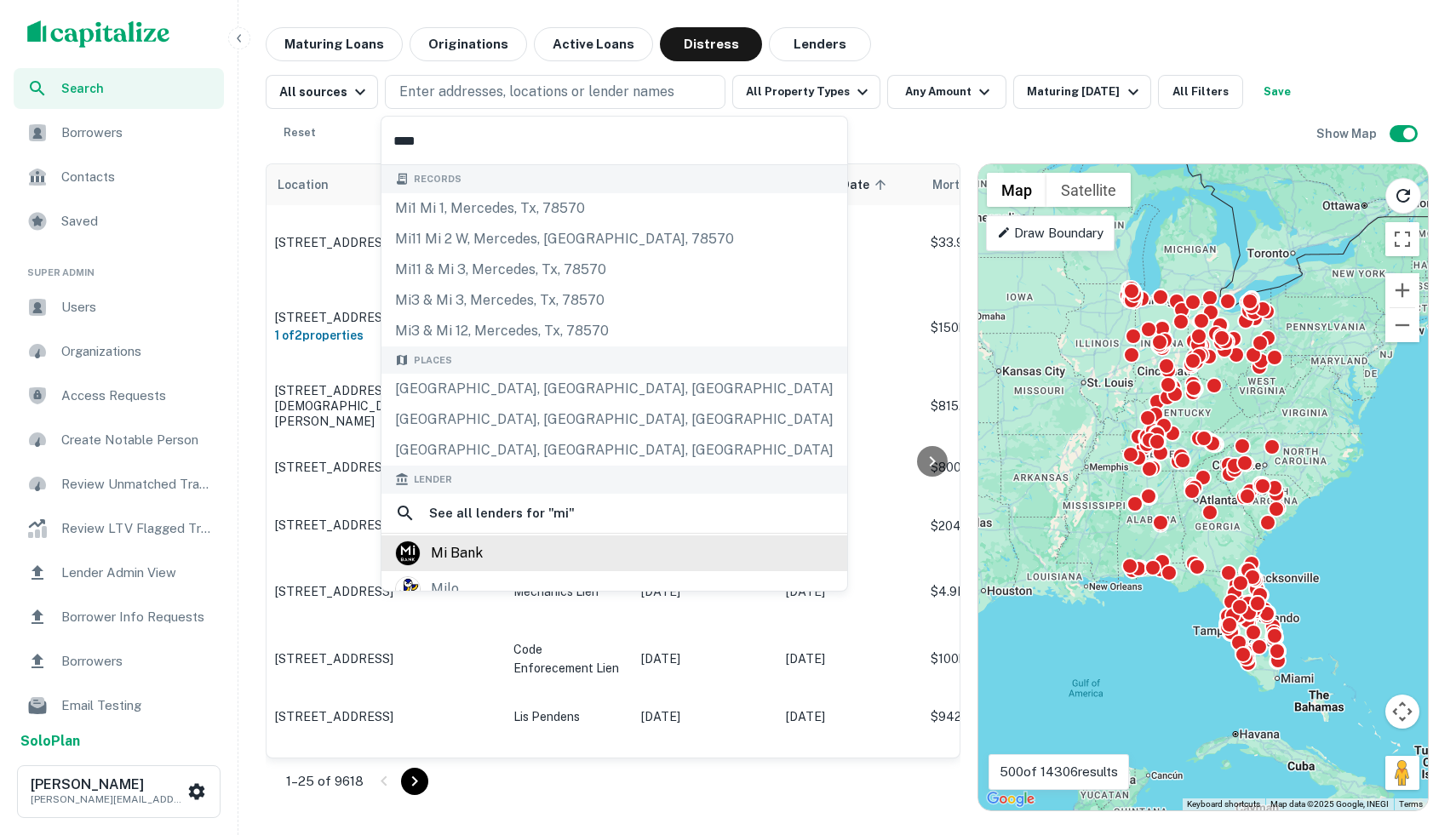
type input "*****"
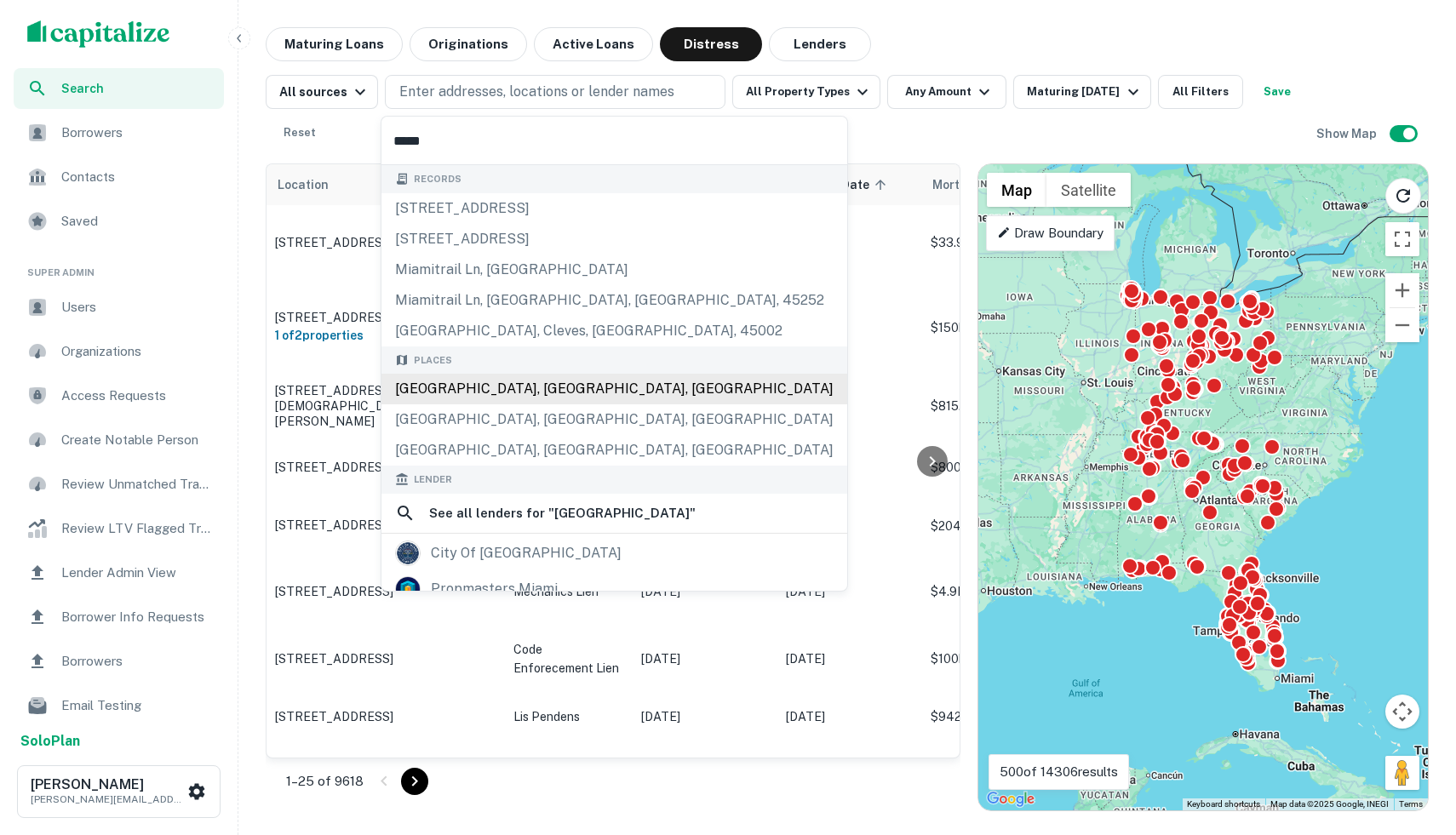
click at [466, 390] on div "Places Miami, FL, USA Miami Beach, FL, USA Miami, OK, USA" at bounding box center [615, 407] width 466 height 120
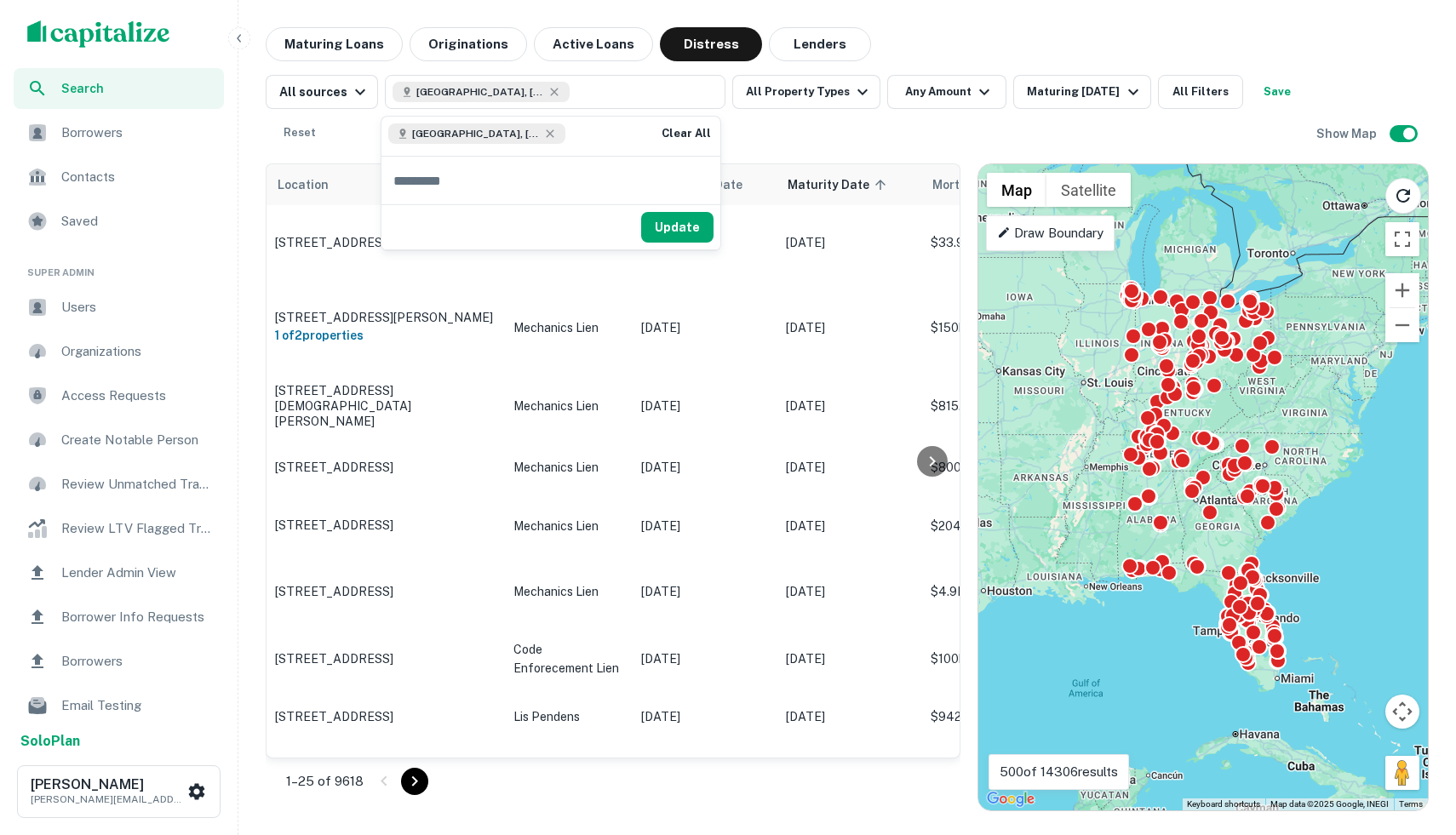
click at [688, 248] on div "Update" at bounding box center [551, 227] width 339 height 45
click at [681, 226] on button "Update" at bounding box center [676, 227] width 72 height 30
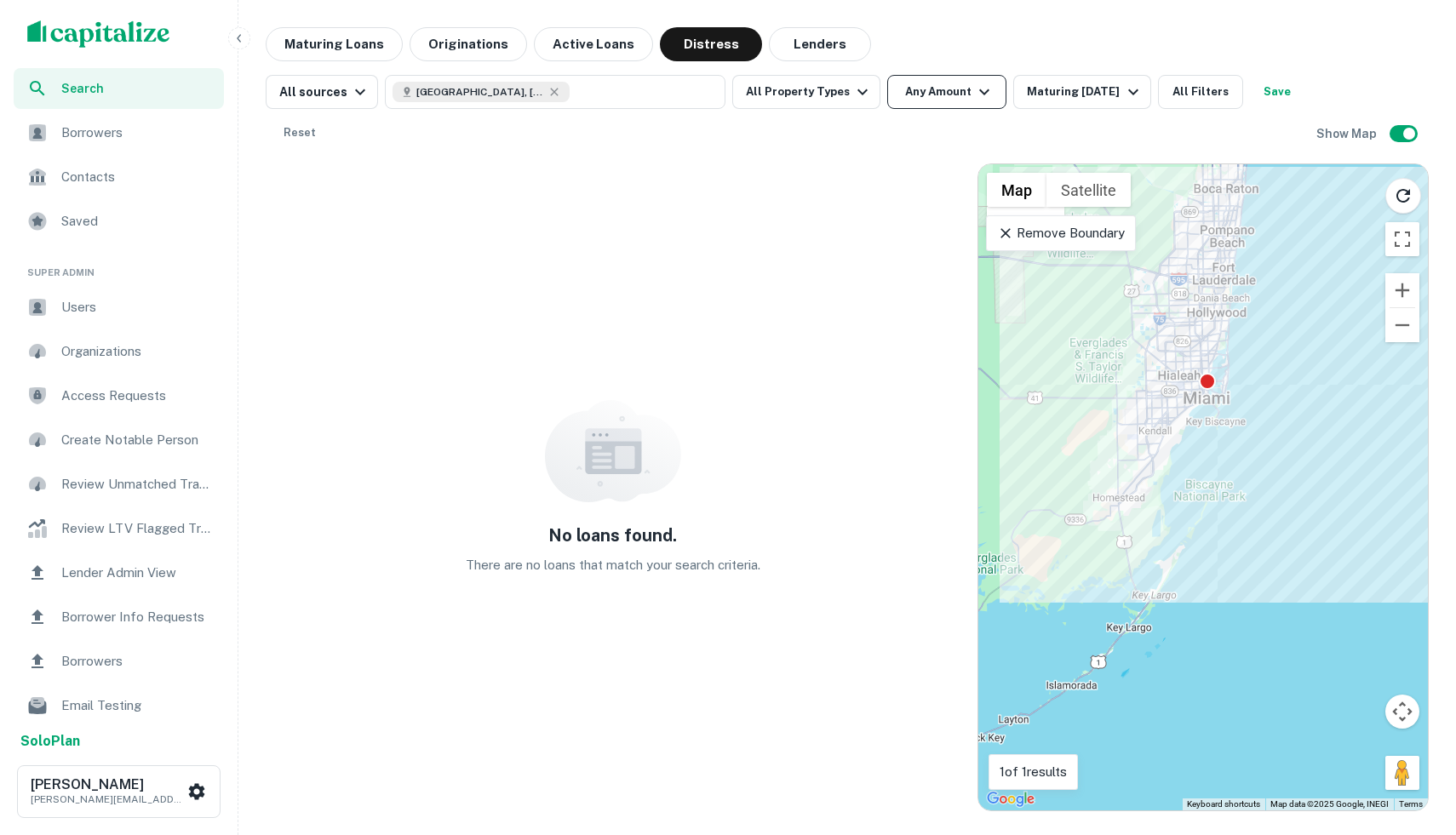
click at [942, 94] on button "Any Amount" at bounding box center [946, 91] width 119 height 34
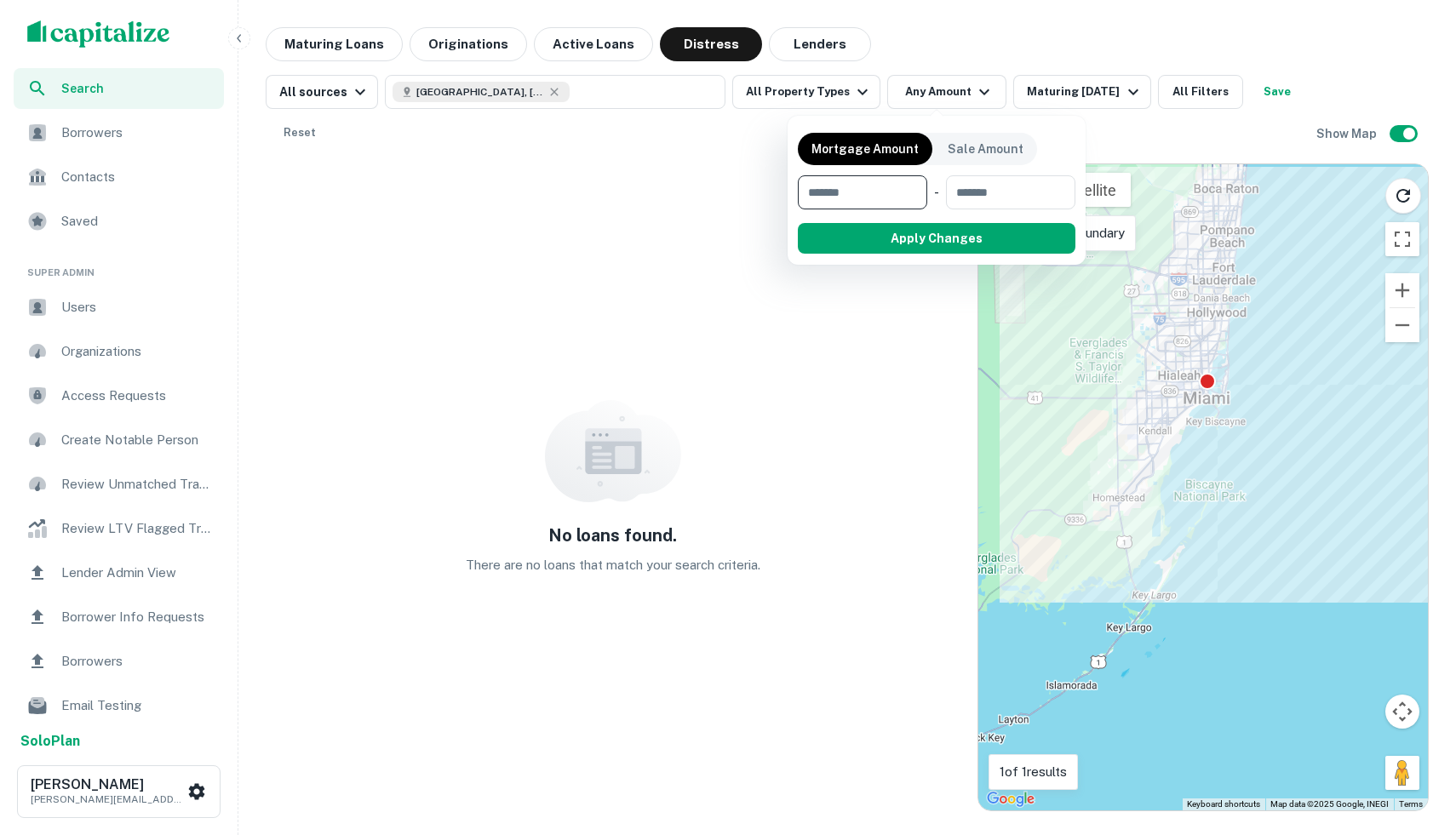
click at [1101, 97] on div at bounding box center [728, 417] width 1456 height 835
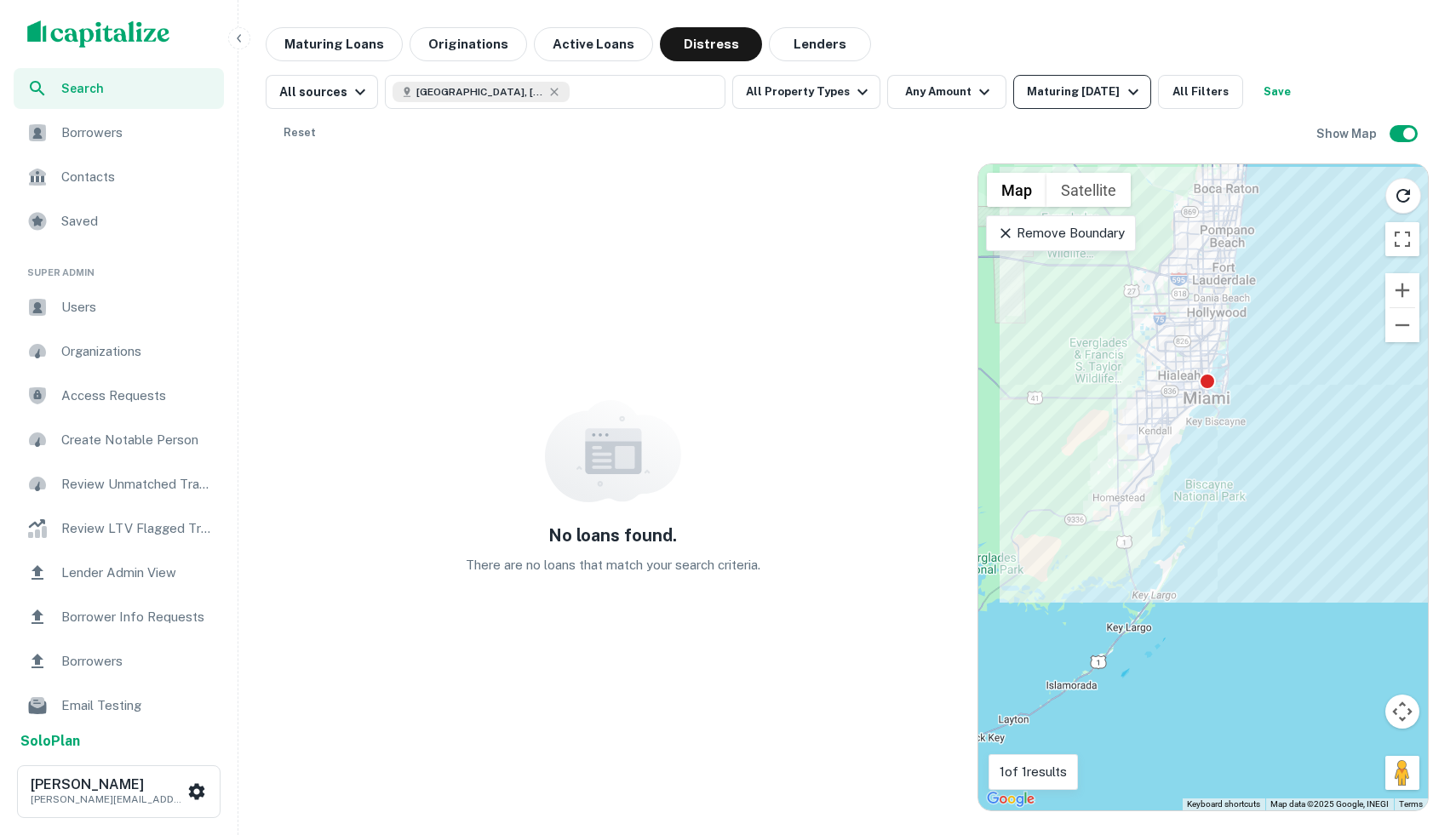
click at [1114, 94] on div "Maturing In 5 Years" at bounding box center [1084, 92] width 116 height 21
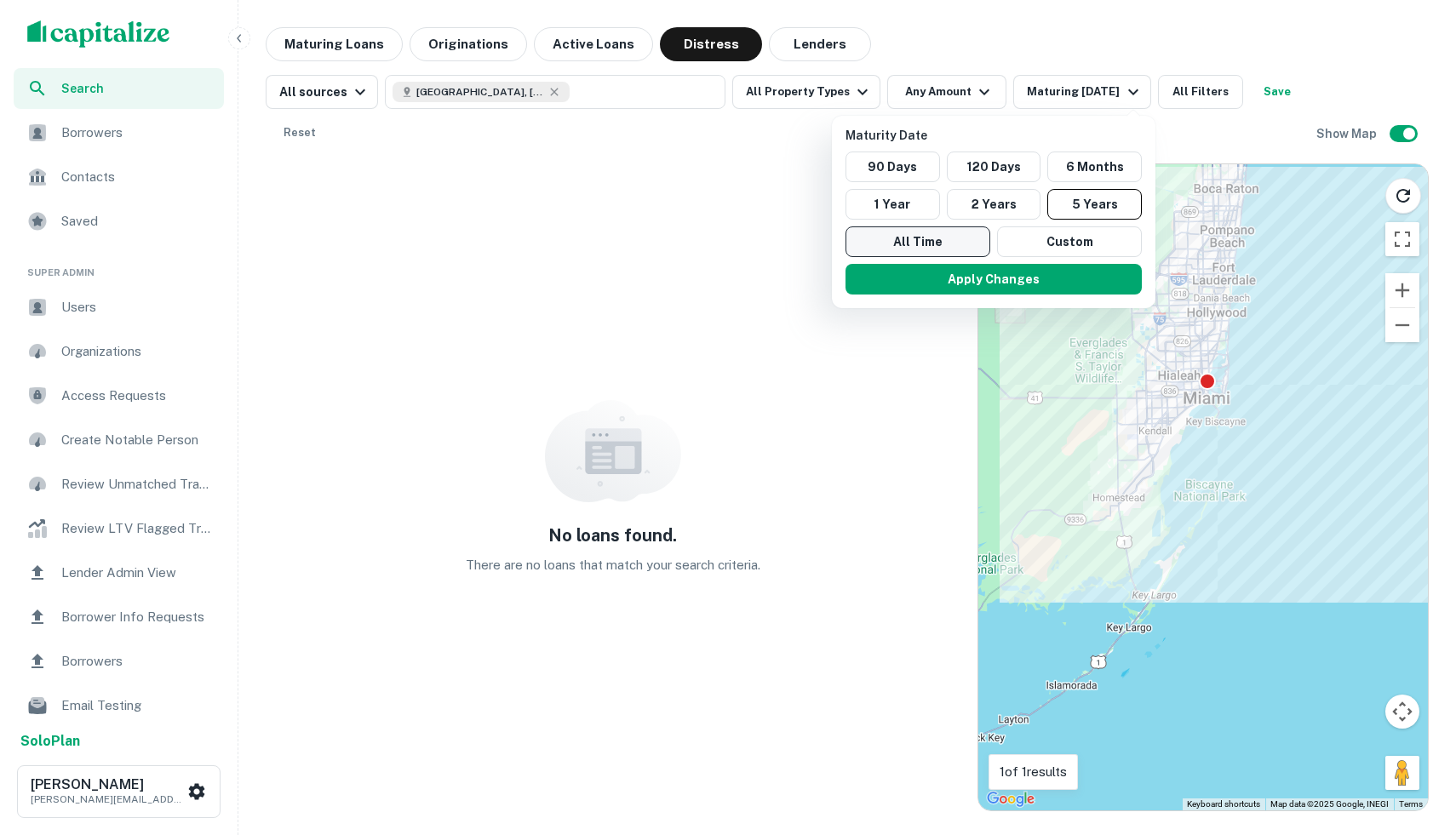
click at [940, 237] on button "All Time" at bounding box center [917, 241] width 144 height 30
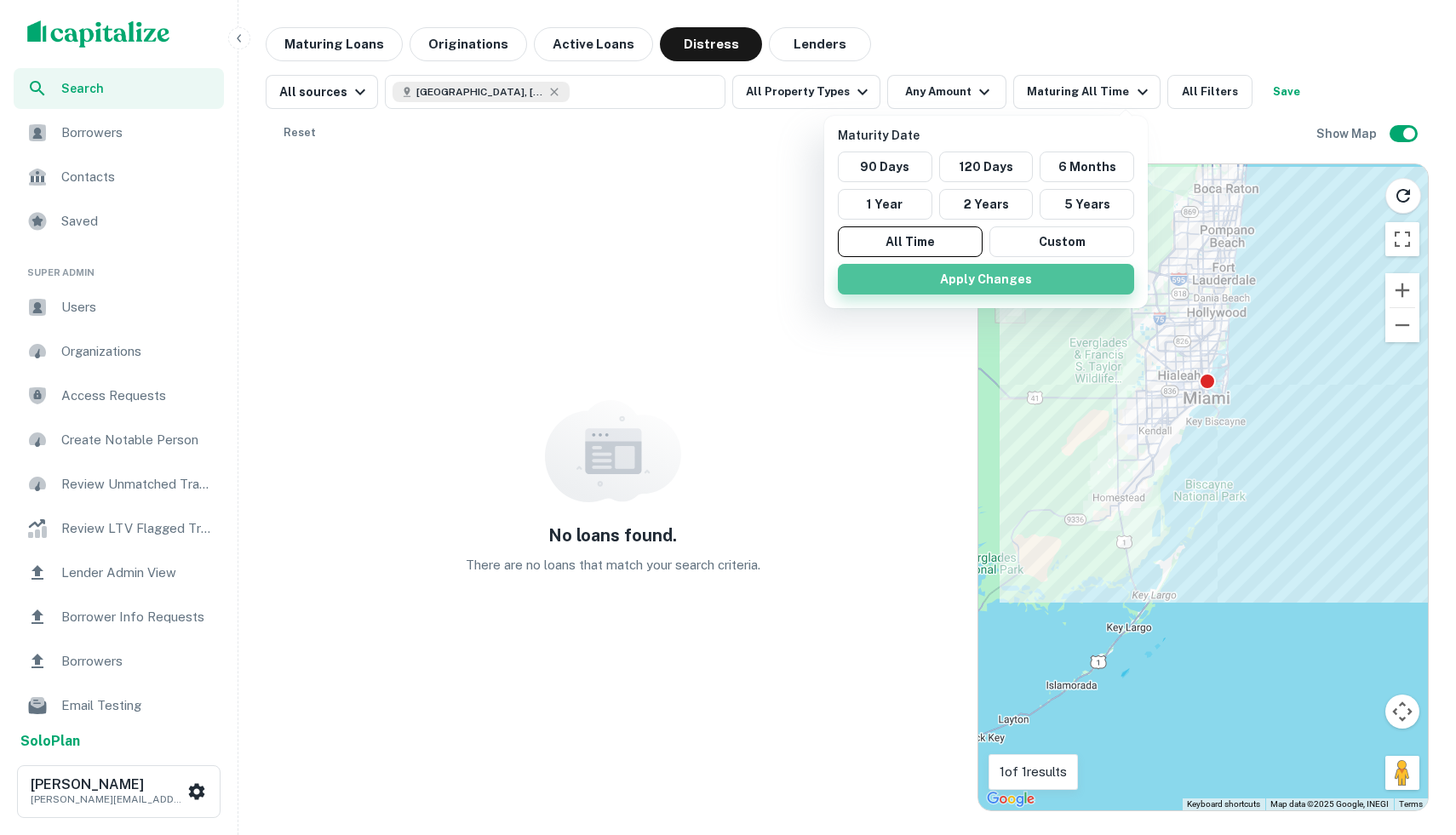
click at [1099, 289] on button "Apply Changes" at bounding box center [986, 279] width 296 height 30
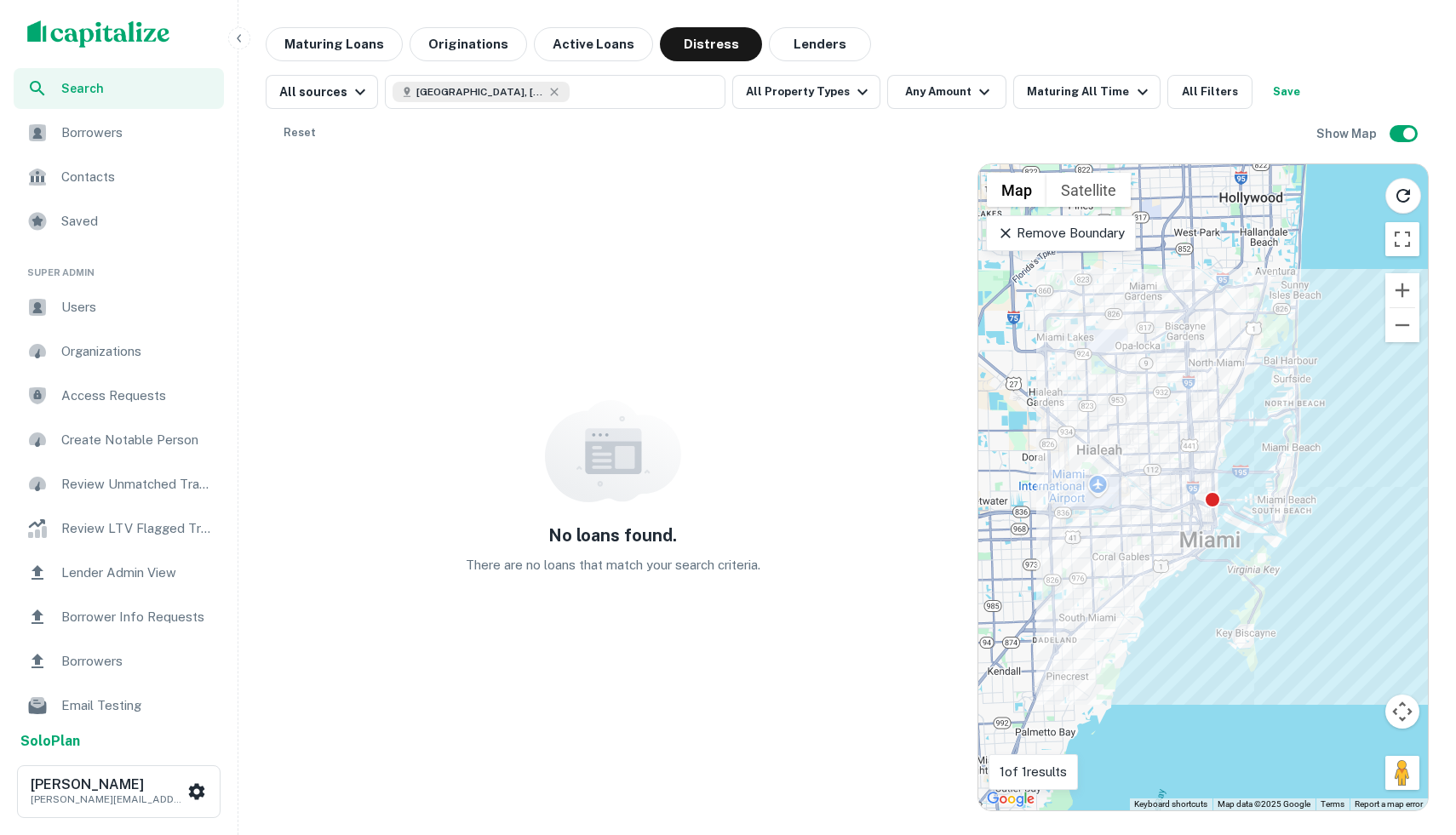
drag, startPoint x: 1198, startPoint y: 435, endPoint x: 1071, endPoint y: 759, distance: 348.0
click at [1071, 759] on div "← Move left → Move right ↑ Move up ↓ Move down + Zoom in - Zoom out Home Jump l…" at bounding box center [1202, 487] width 449 height 646
